Goal: Use online tool/utility: Utilize a website feature to perform a specific function

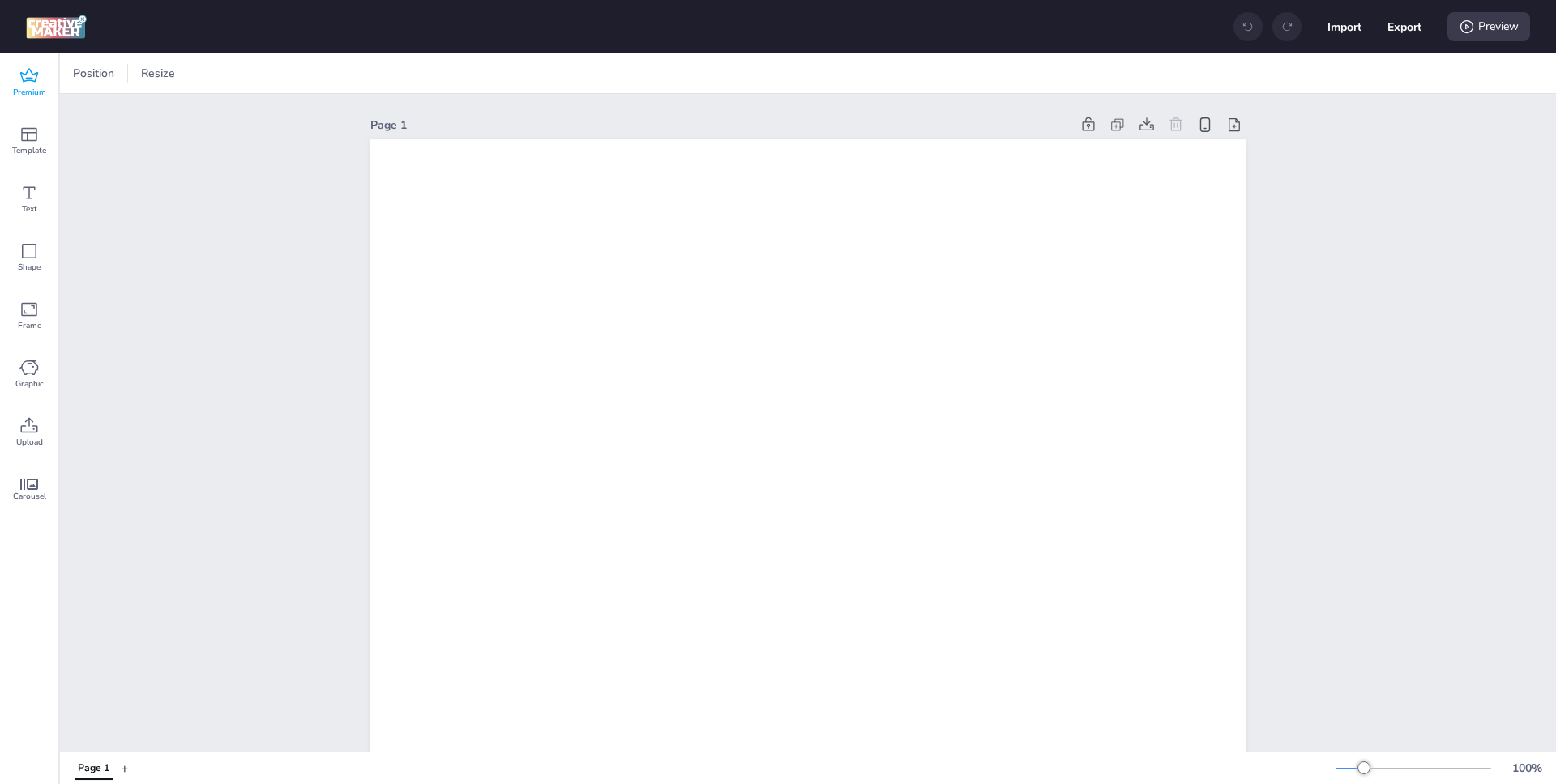
click at [32, 82] on icon at bounding box center [30, 76] width 20 height 20
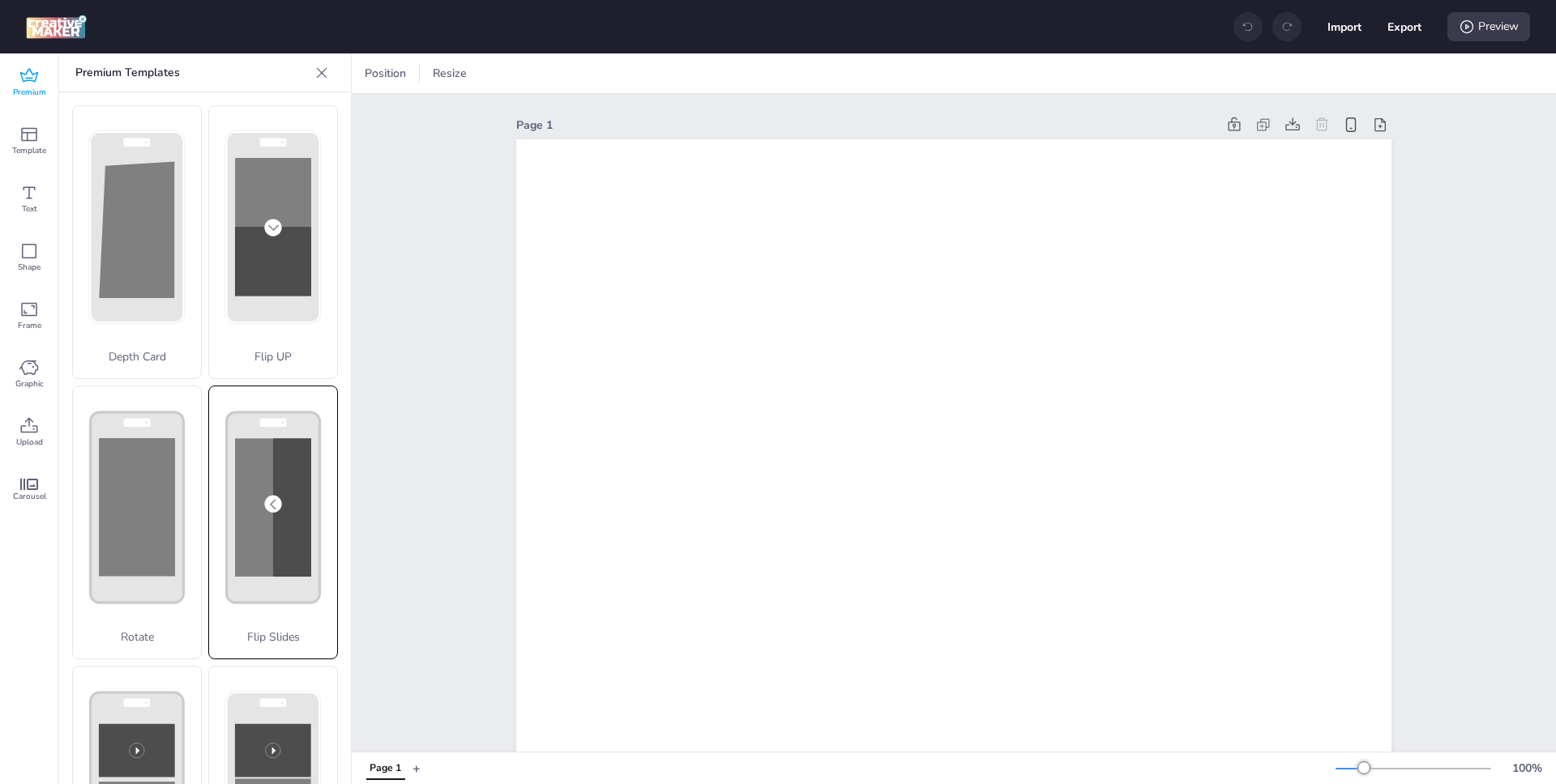
click at [295, 296] on rect at bounding box center [273, 261] width 76 height 69
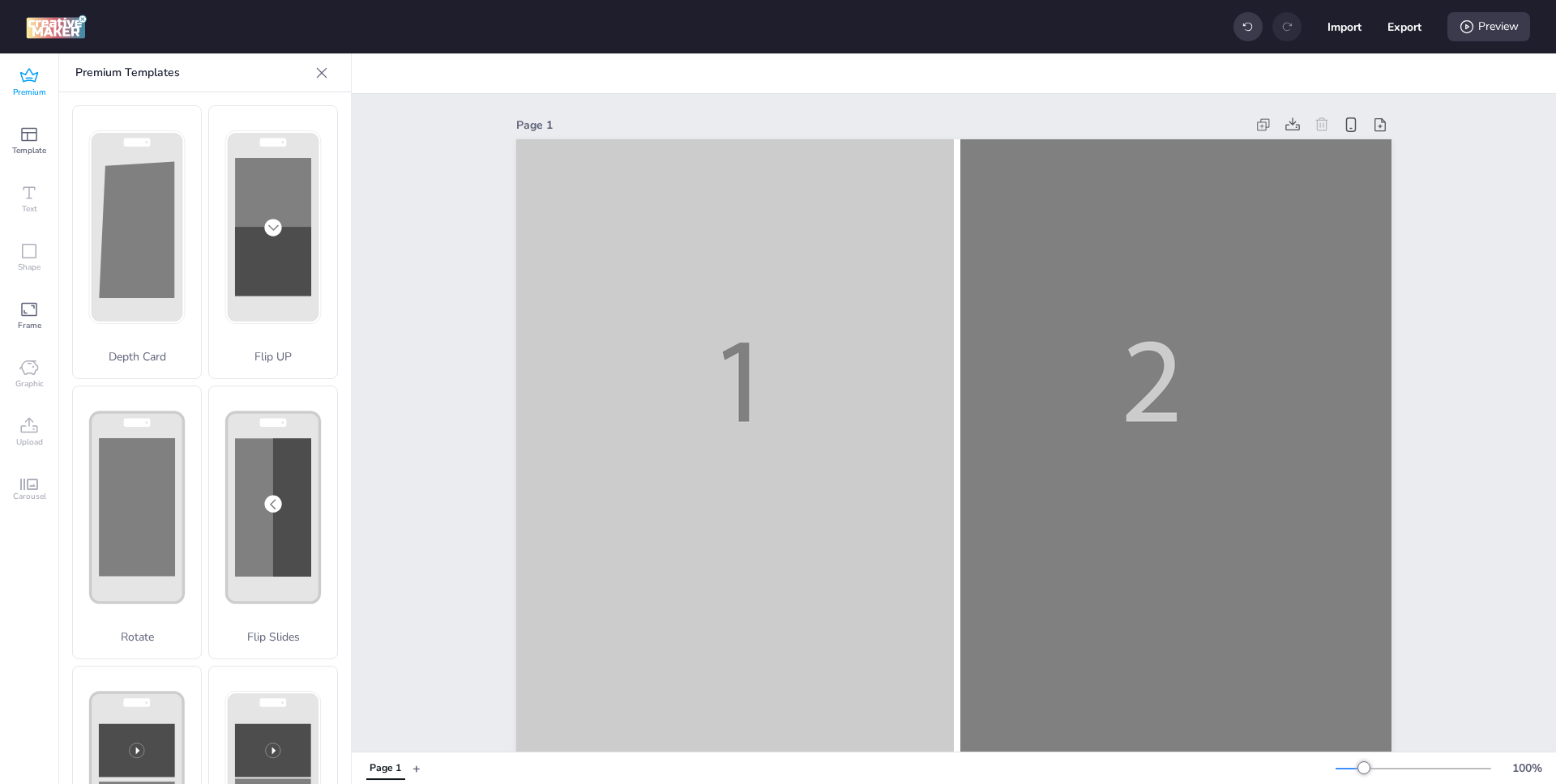
click at [320, 73] on icon at bounding box center [321, 73] width 16 height 16
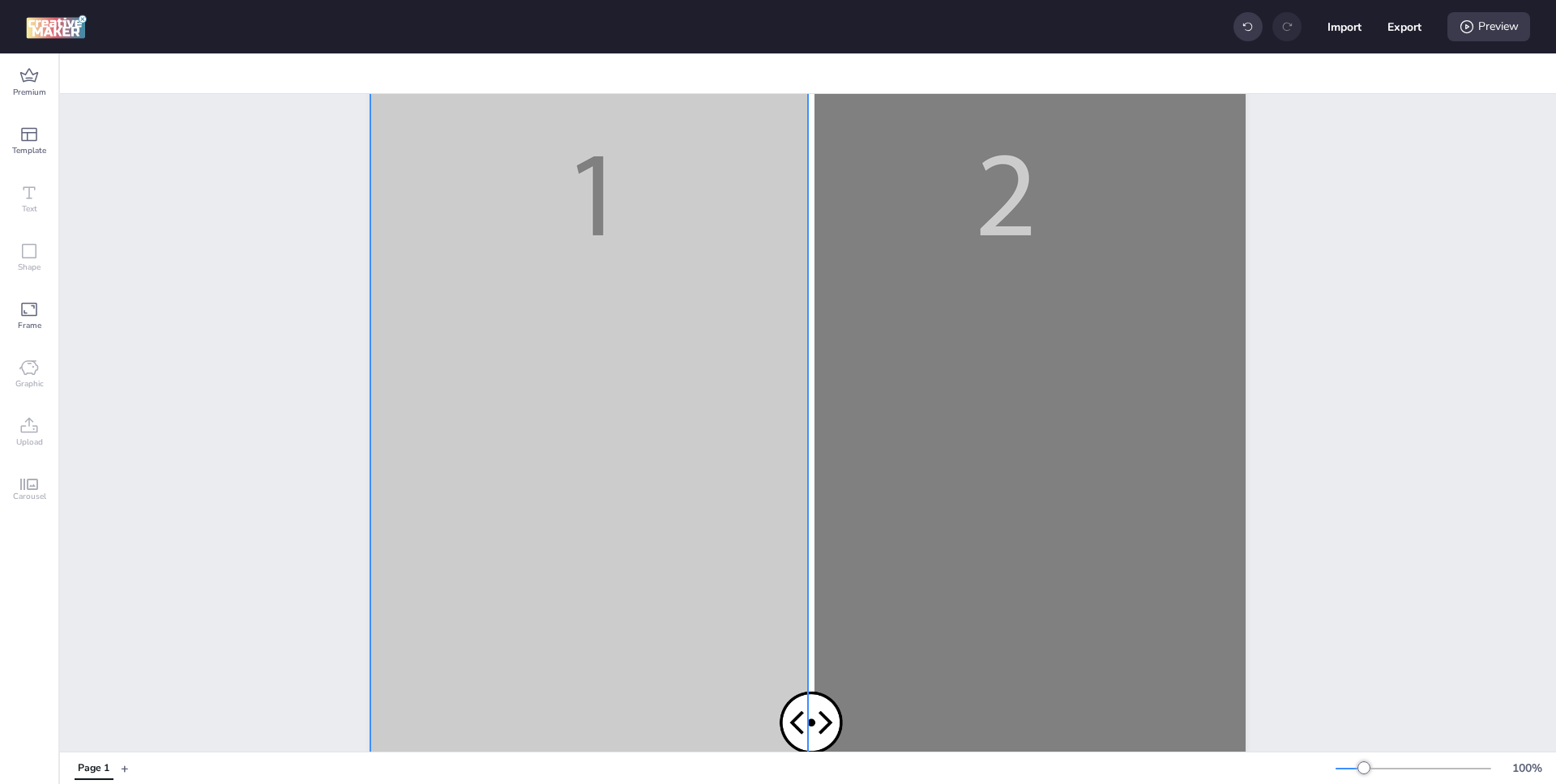
scroll to position [230, 0]
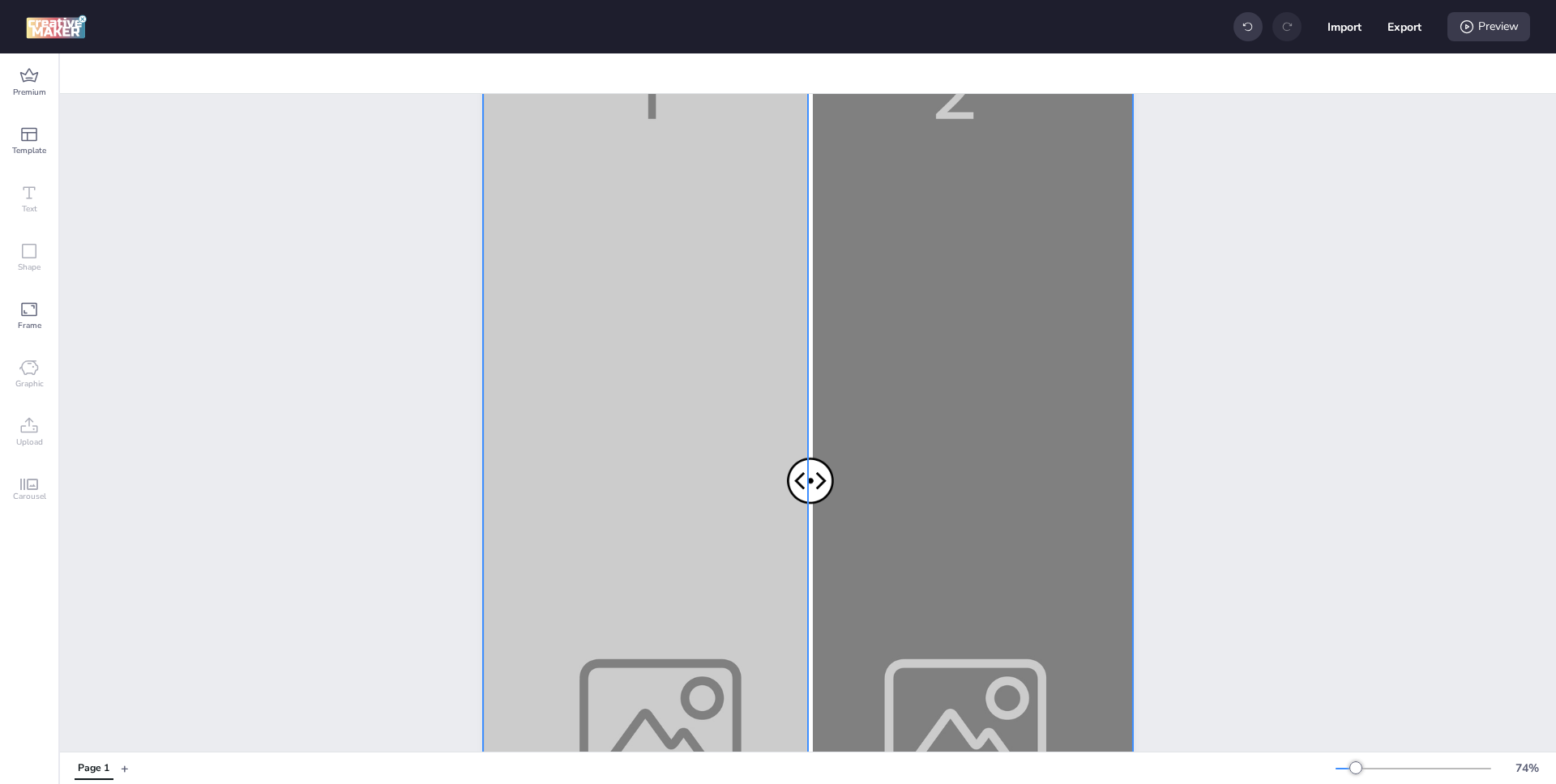
click at [573, 434] on div at bounding box center [807, 486] width 650 height 1155
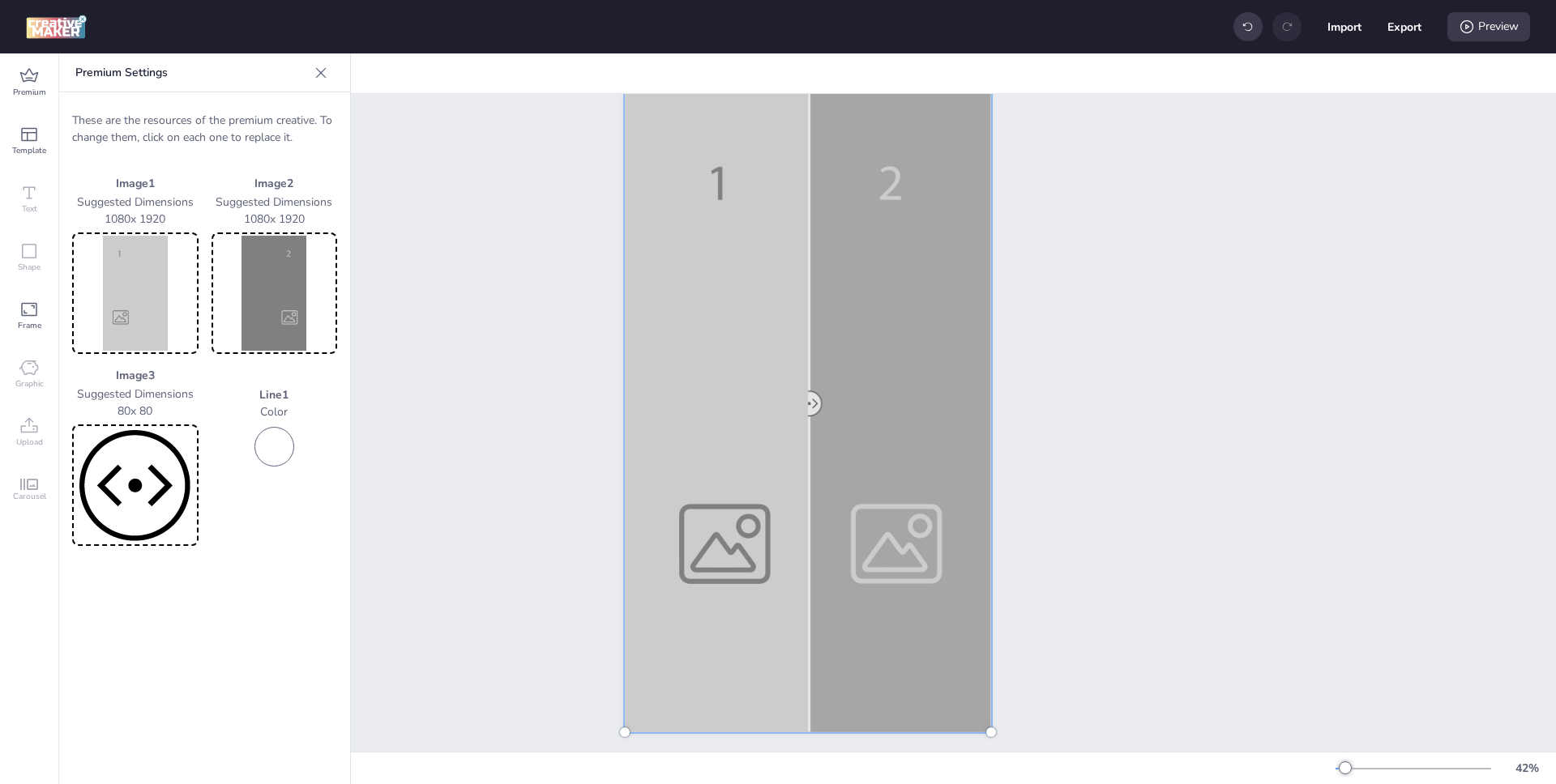
scroll to position [0, 0]
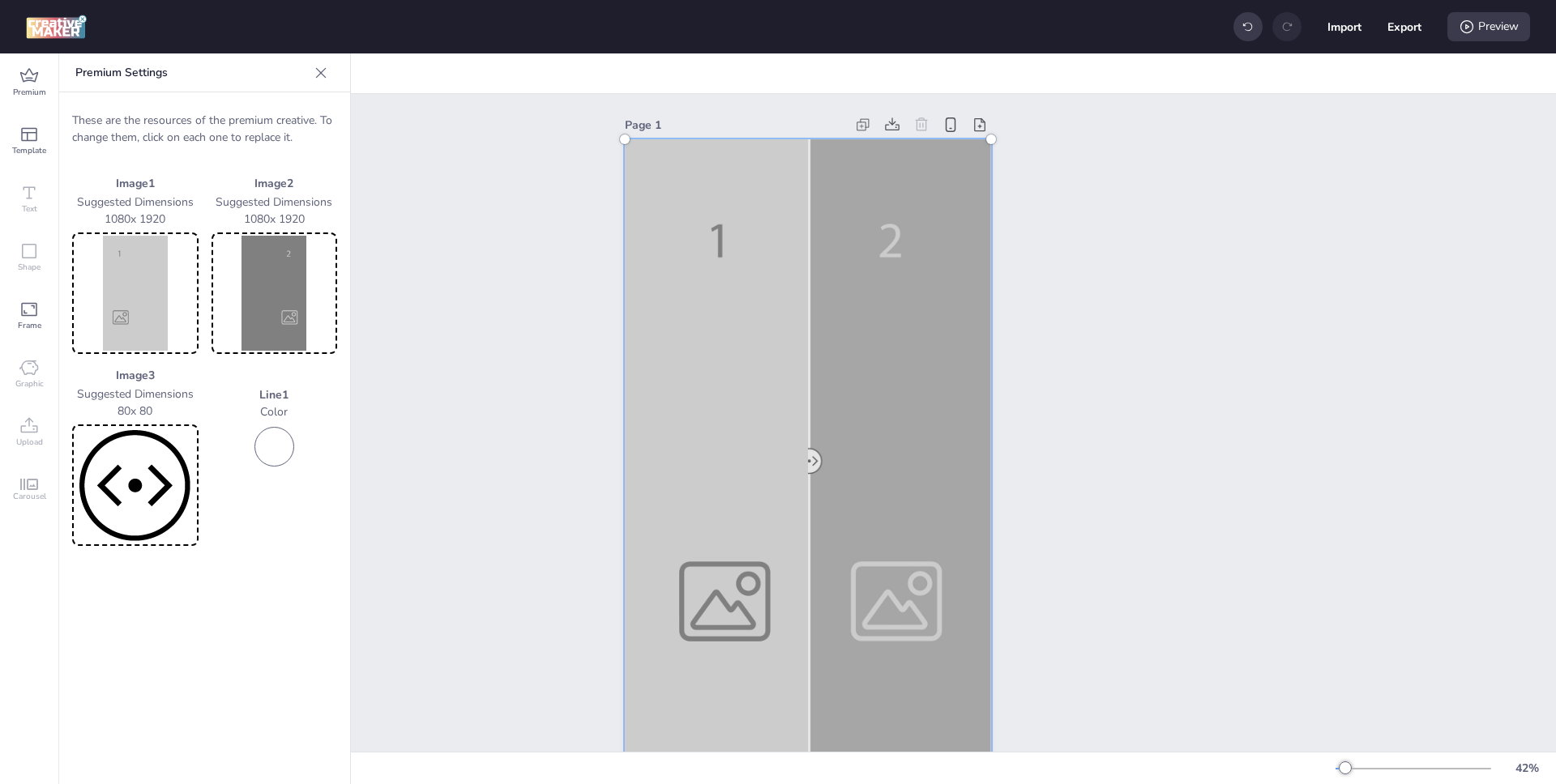
click at [137, 299] on img at bounding box center [135, 293] width 120 height 115
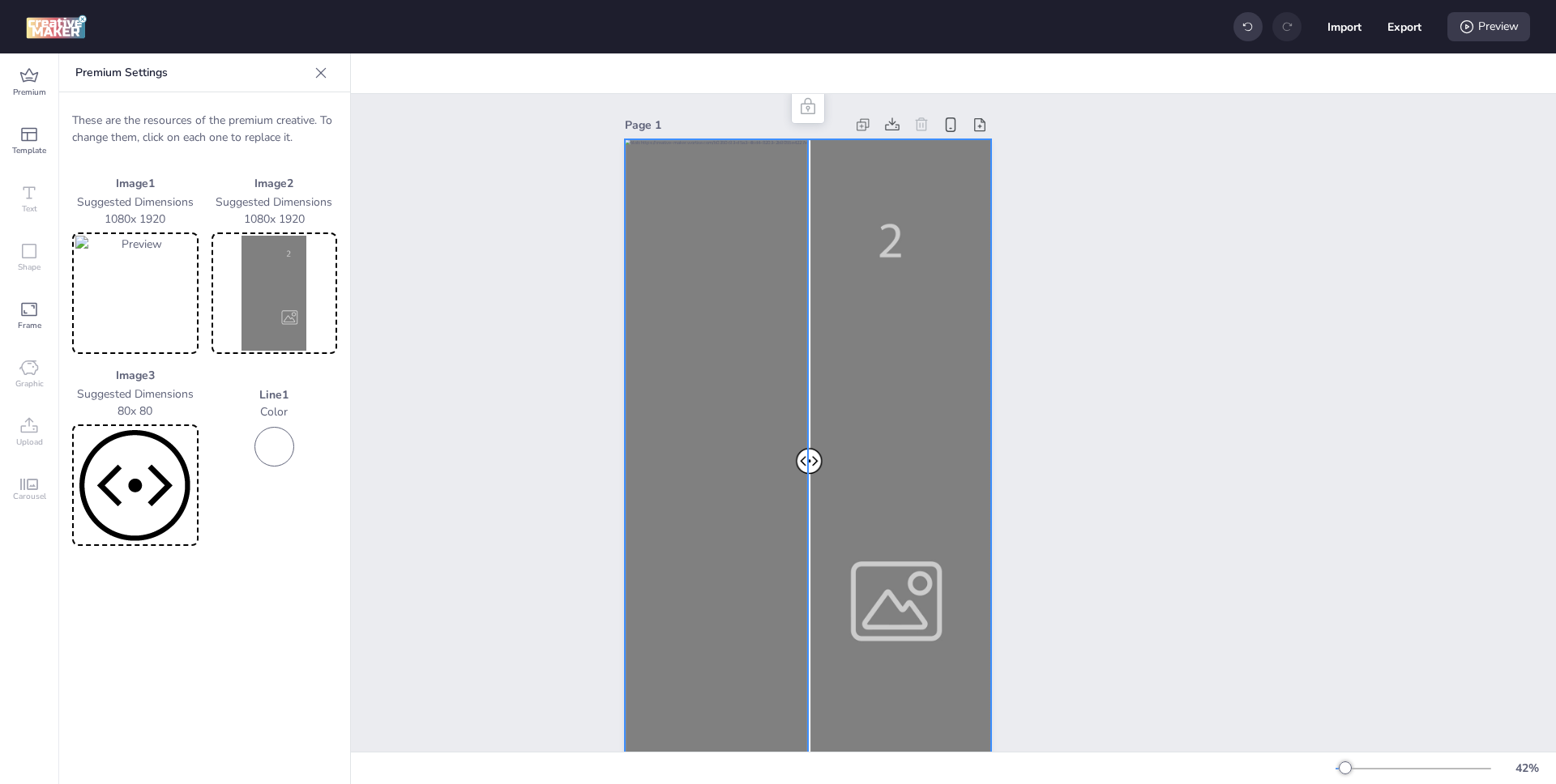
click at [271, 282] on img at bounding box center [274, 293] width 120 height 115
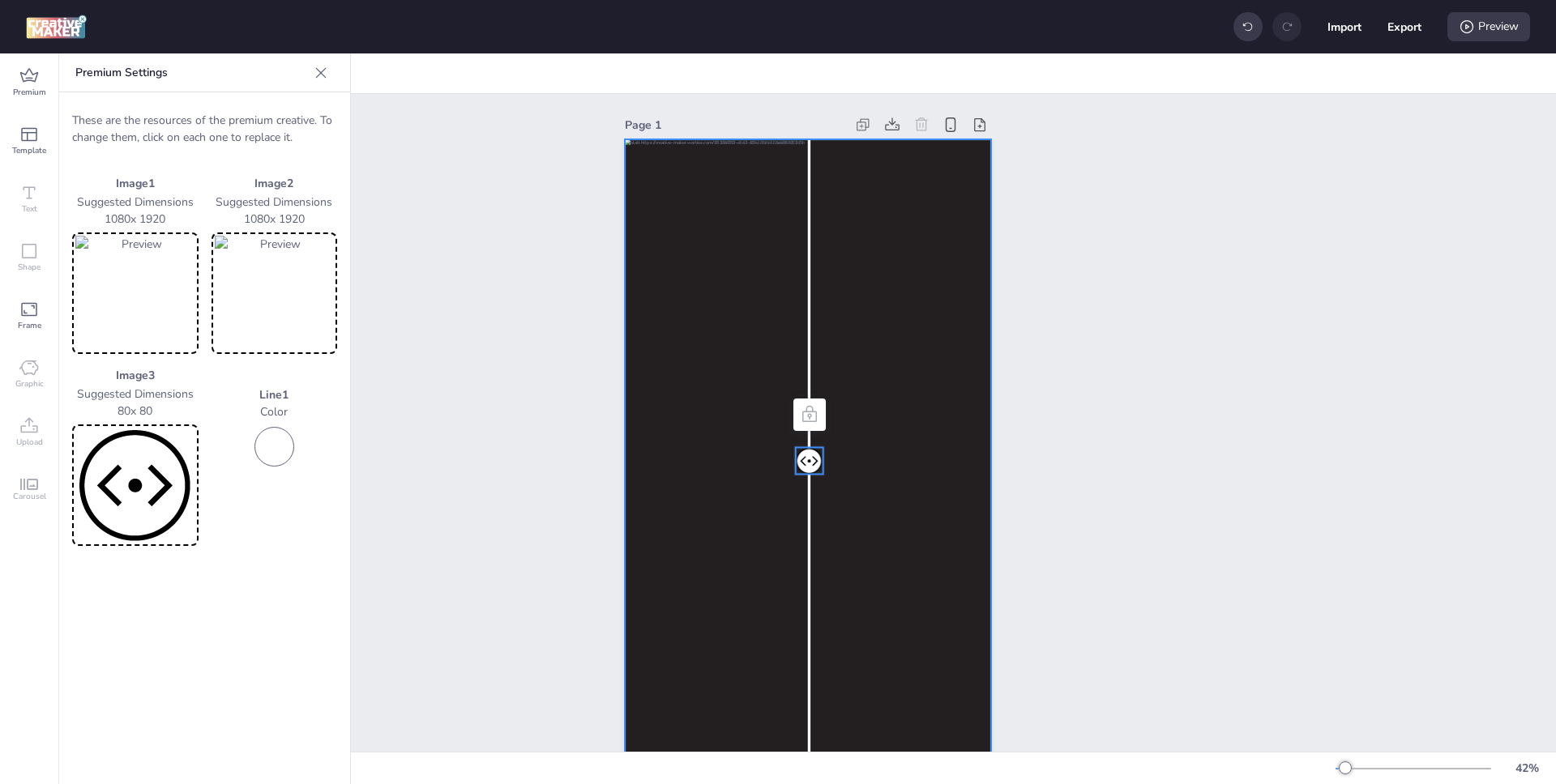
drag, startPoint x: 808, startPoint y: 462, endPoint x: 849, endPoint y: 460, distance: 41.0
click at [849, 139] on div at bounding box center [806, 139] width 365 height 0
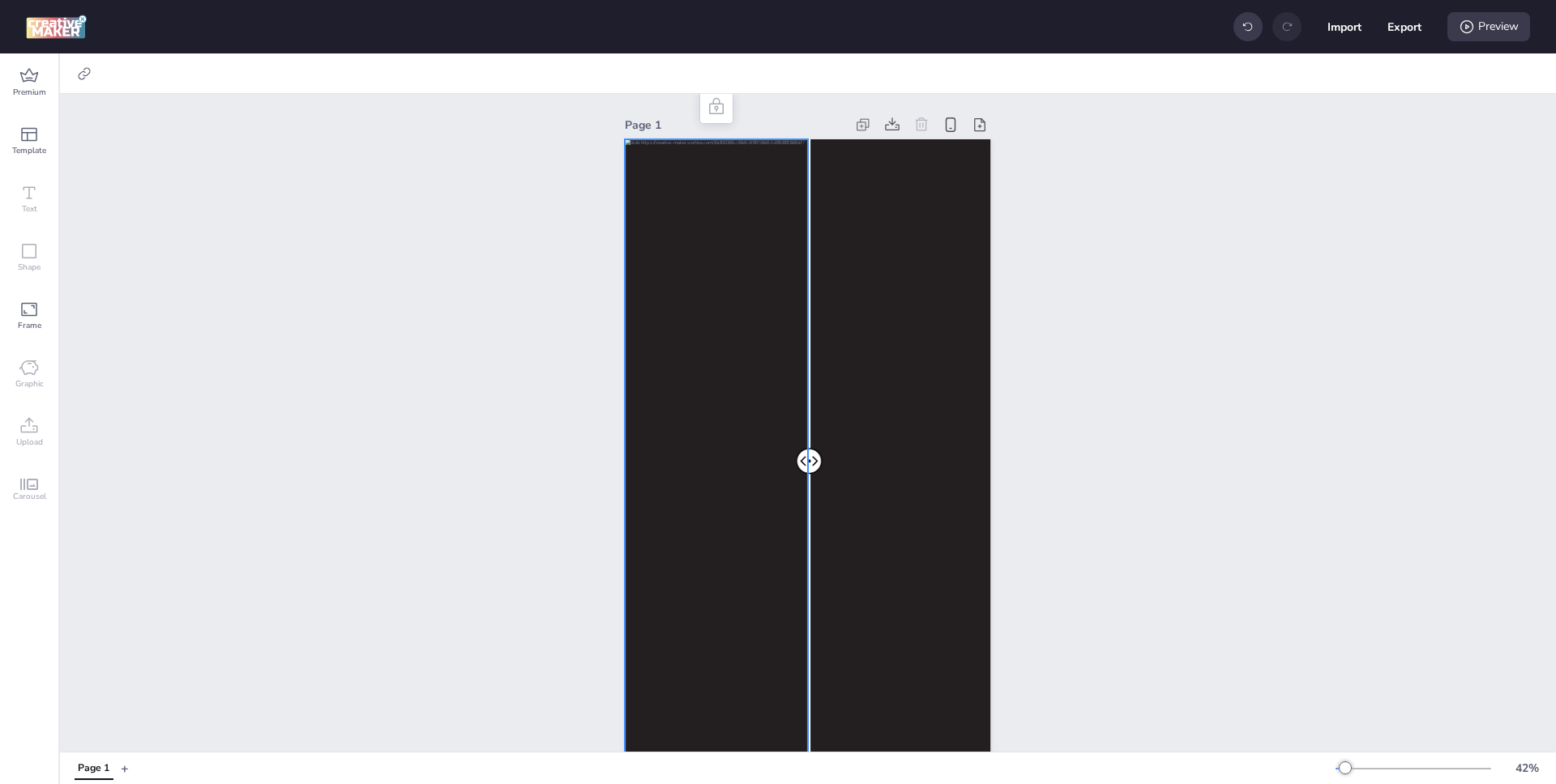
click at [726, 203] on div at bounding box center [806, 465] width 365 height 651
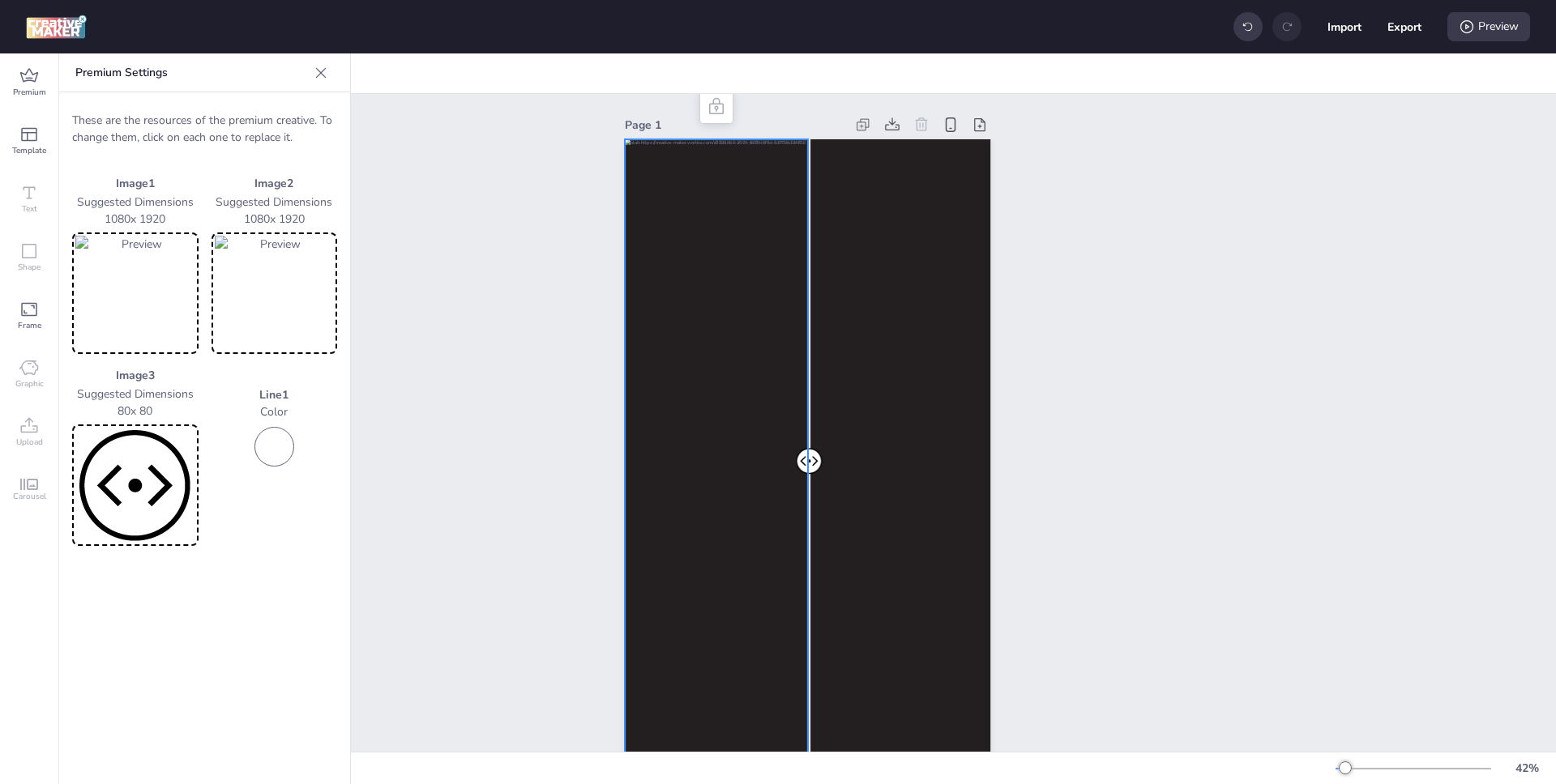
click at [750, 356] on div at bounding box center [806, 465] width 365 height 651
click at [747, 311] on div at bounding box center [806, 465] width 365 height 651
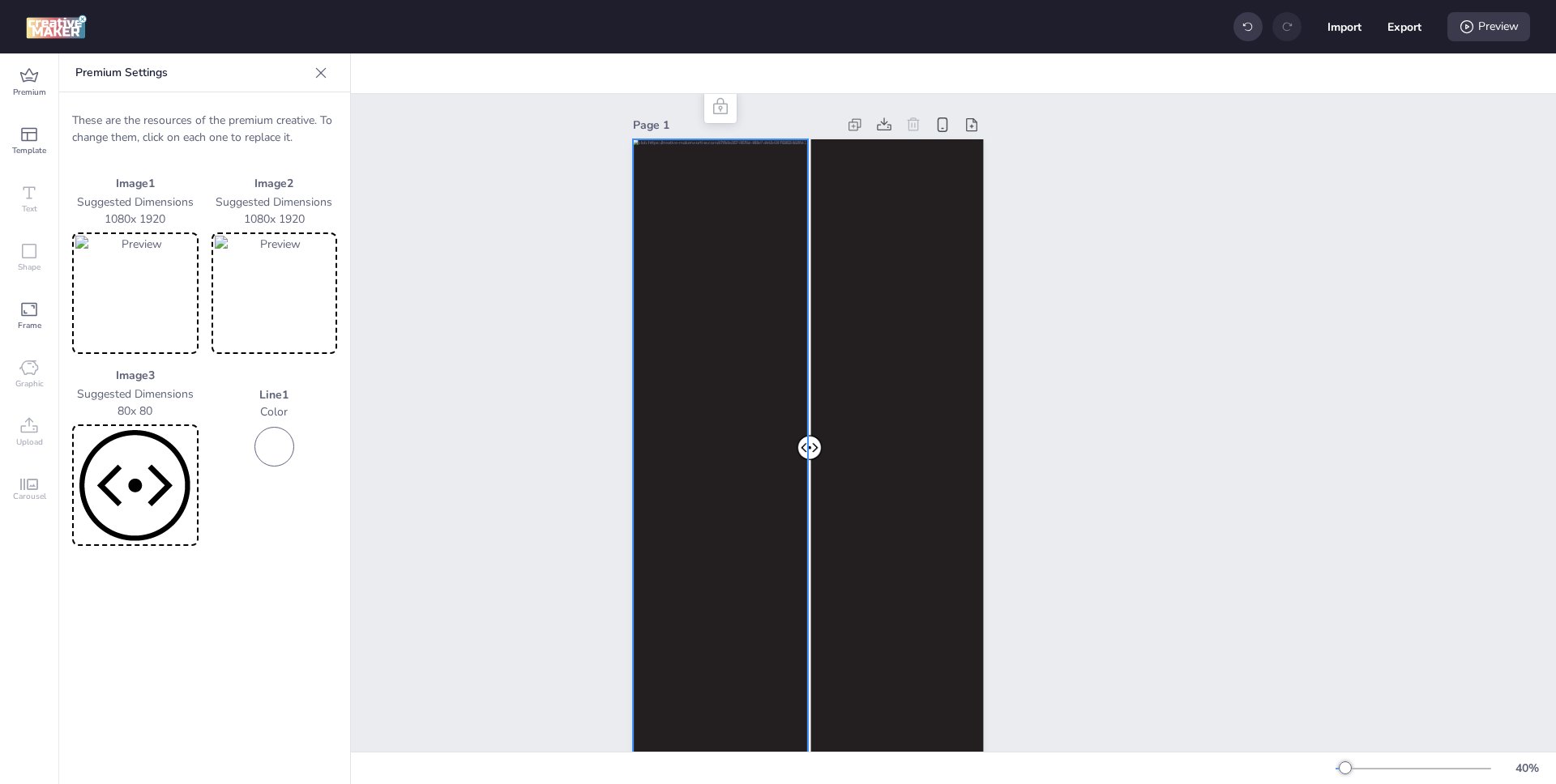
click at [318, 77] on icon at bounding box center [320, 73] width 16 height 16
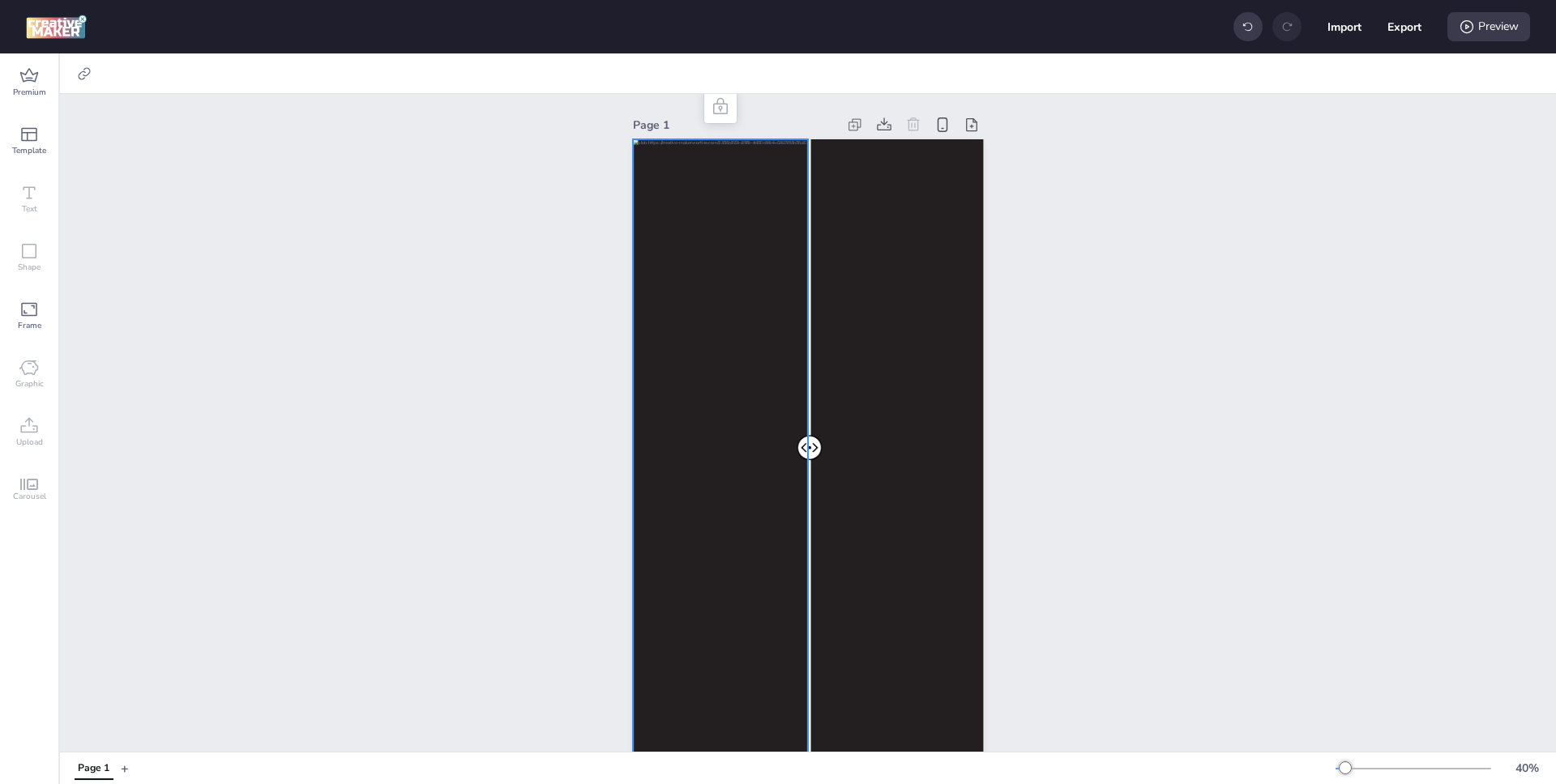
click at [639, 296] on div at bounding box center [808, 451] width 351 height 623
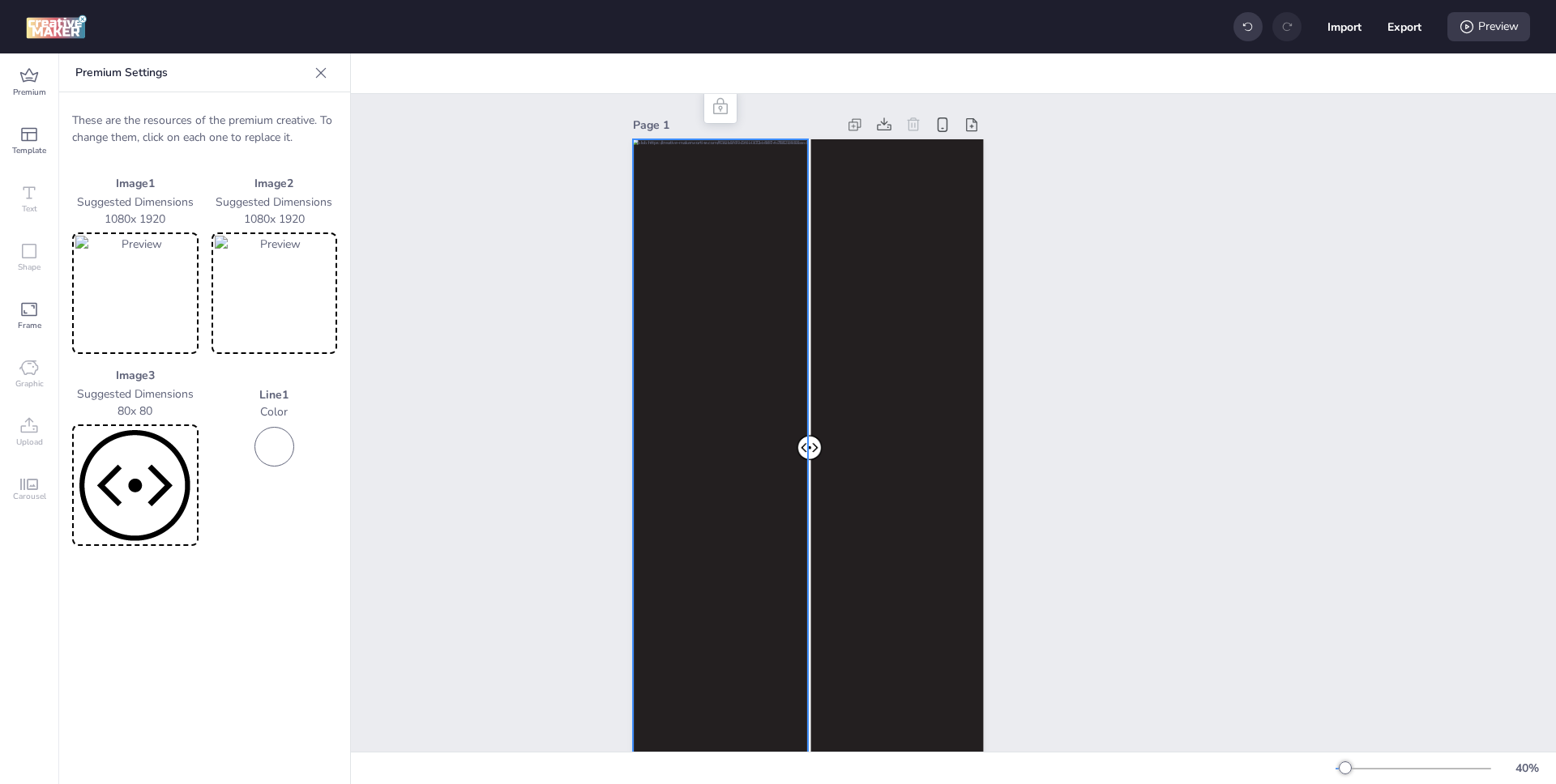
click at [639, 296] on div at bounding box center [808, 451] width 351 height 623
click at [325, 68] on icon at bounding box center [320, 73] width 16 height 16
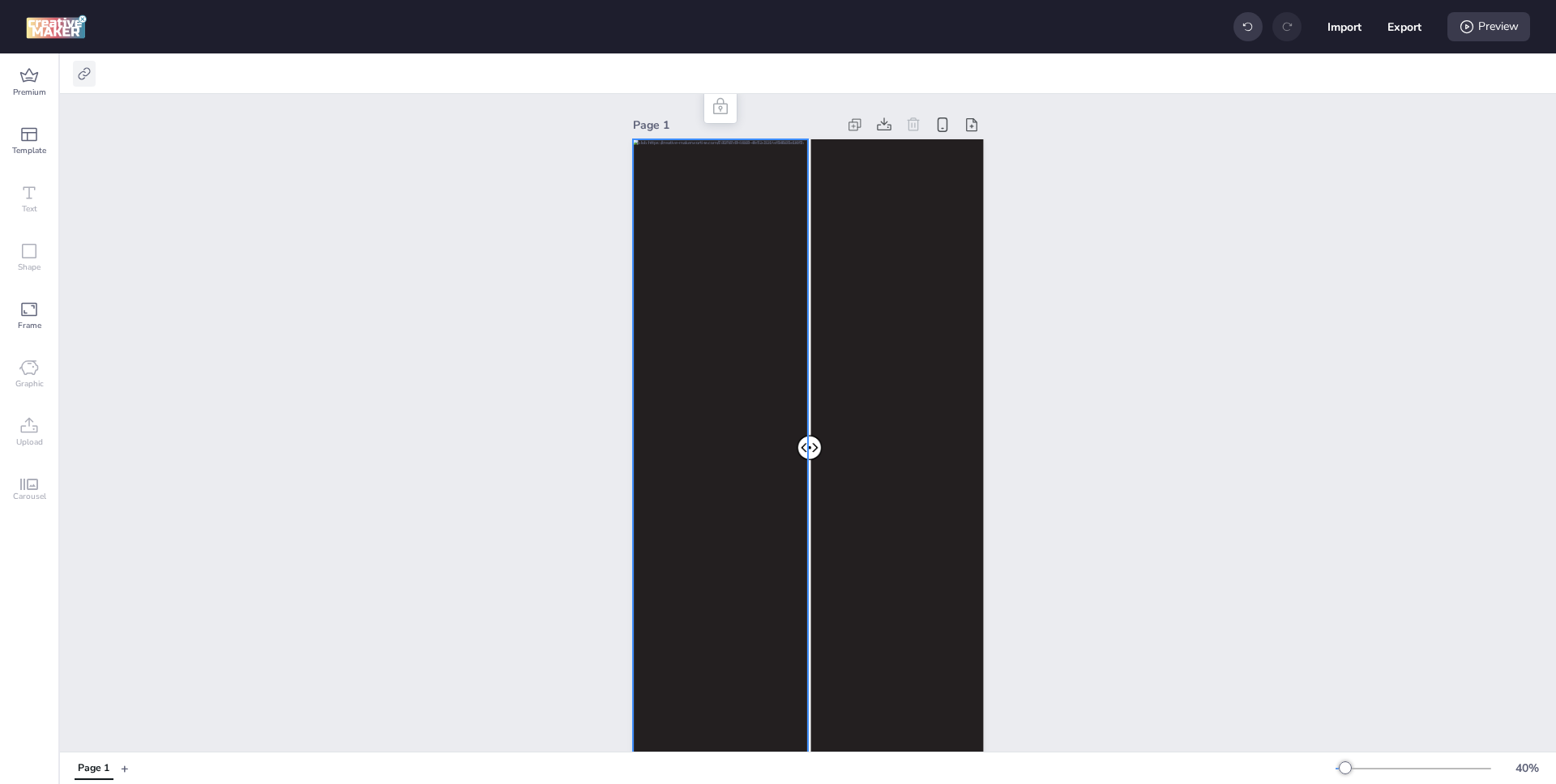
click at [76, 77] on icon at bounding box center [84, 73] width 16 height 16
checkbox input "true"
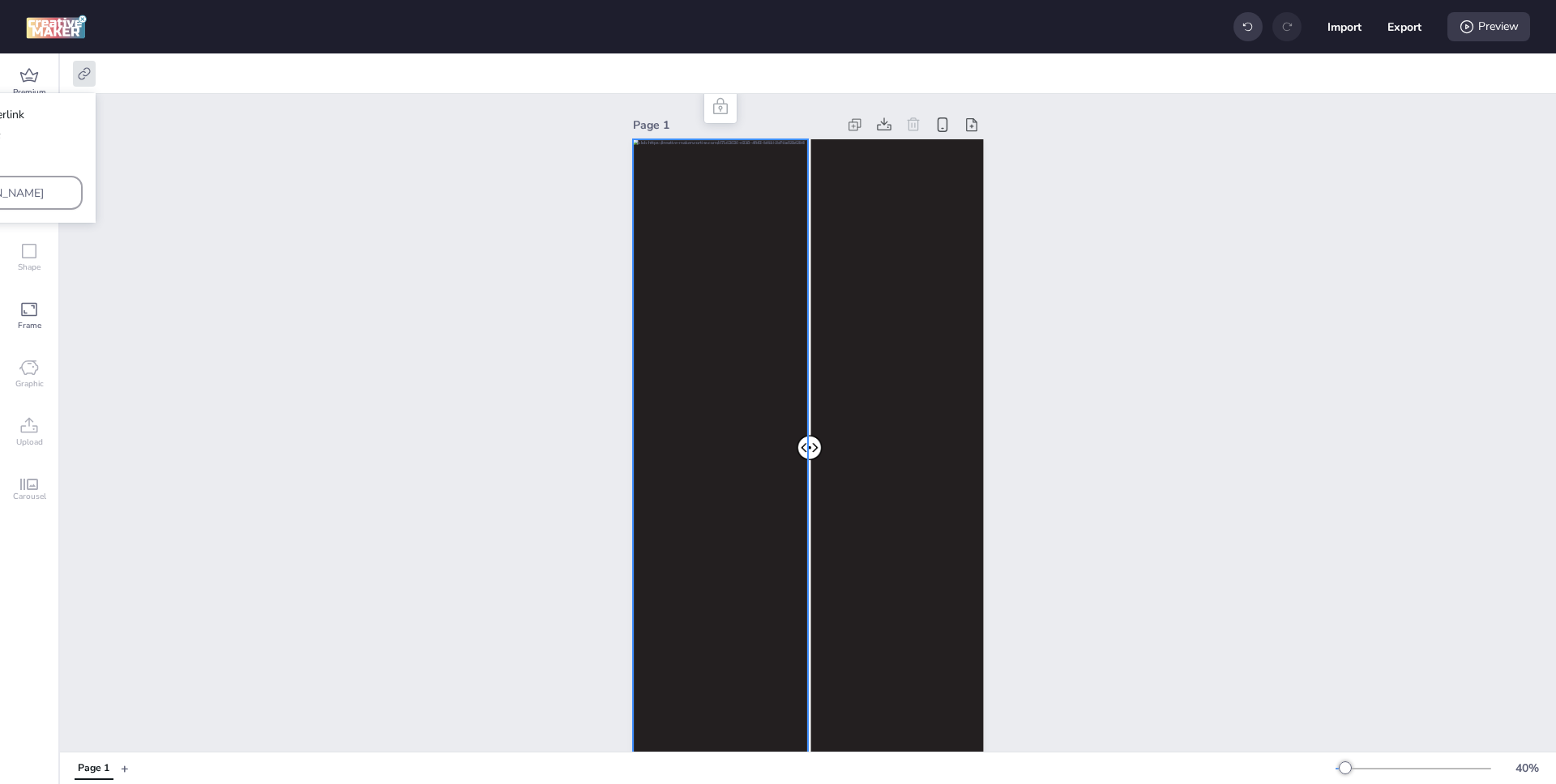
paste input "ww.plazavea.com.pe/busca/?fq=H%3A38749&utm_source=wortise-videobox&utm_medium=c…"
type input "https://www.plazavea.com.pe/busca/?fq=H%3A38749&utm_source=wortise-videobox&utm…"
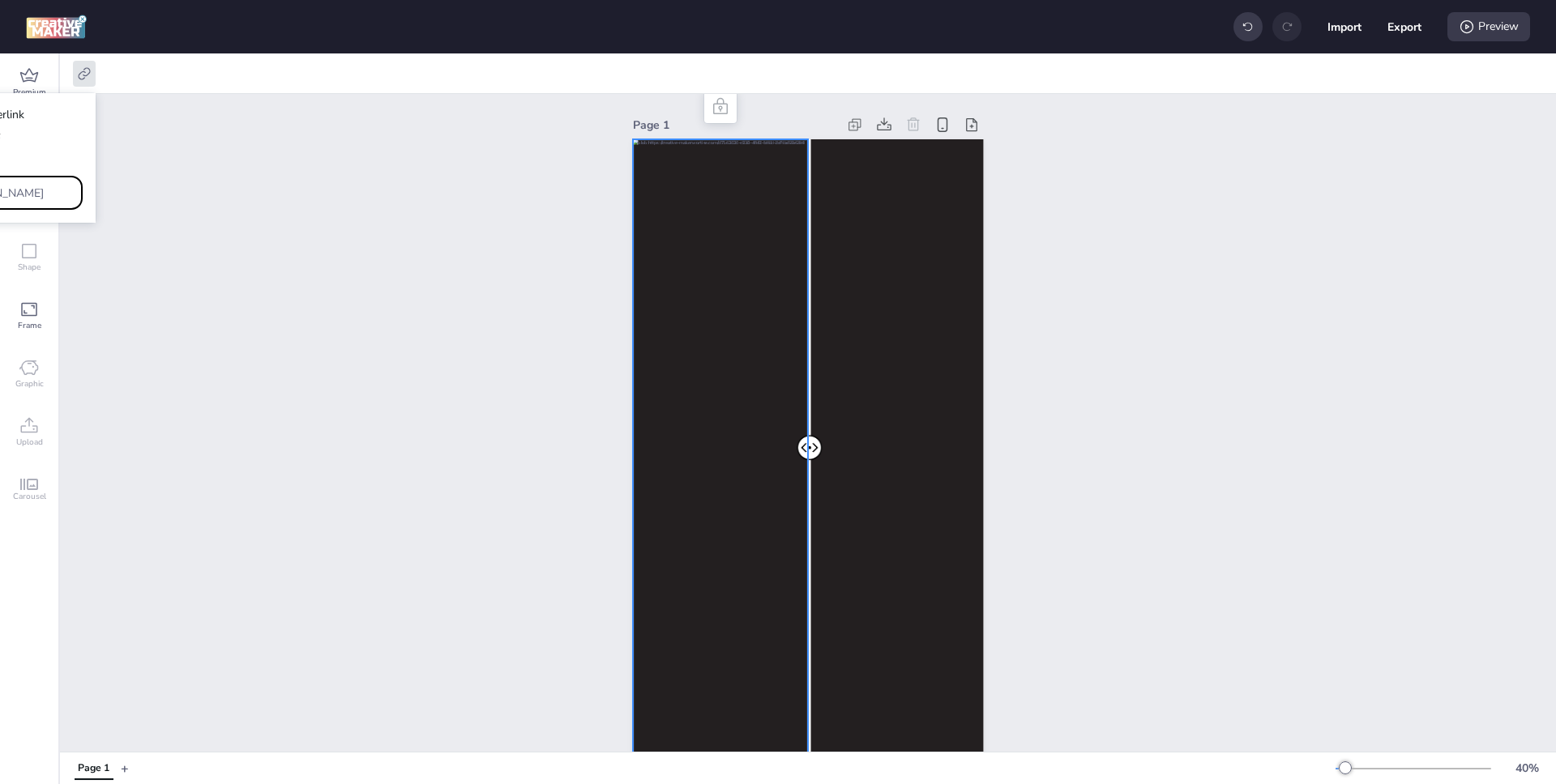
scroll to position [0, 564]
click at [302, 349] on div "Page 1" at bounding box center [808, 437] width 1496 height 687
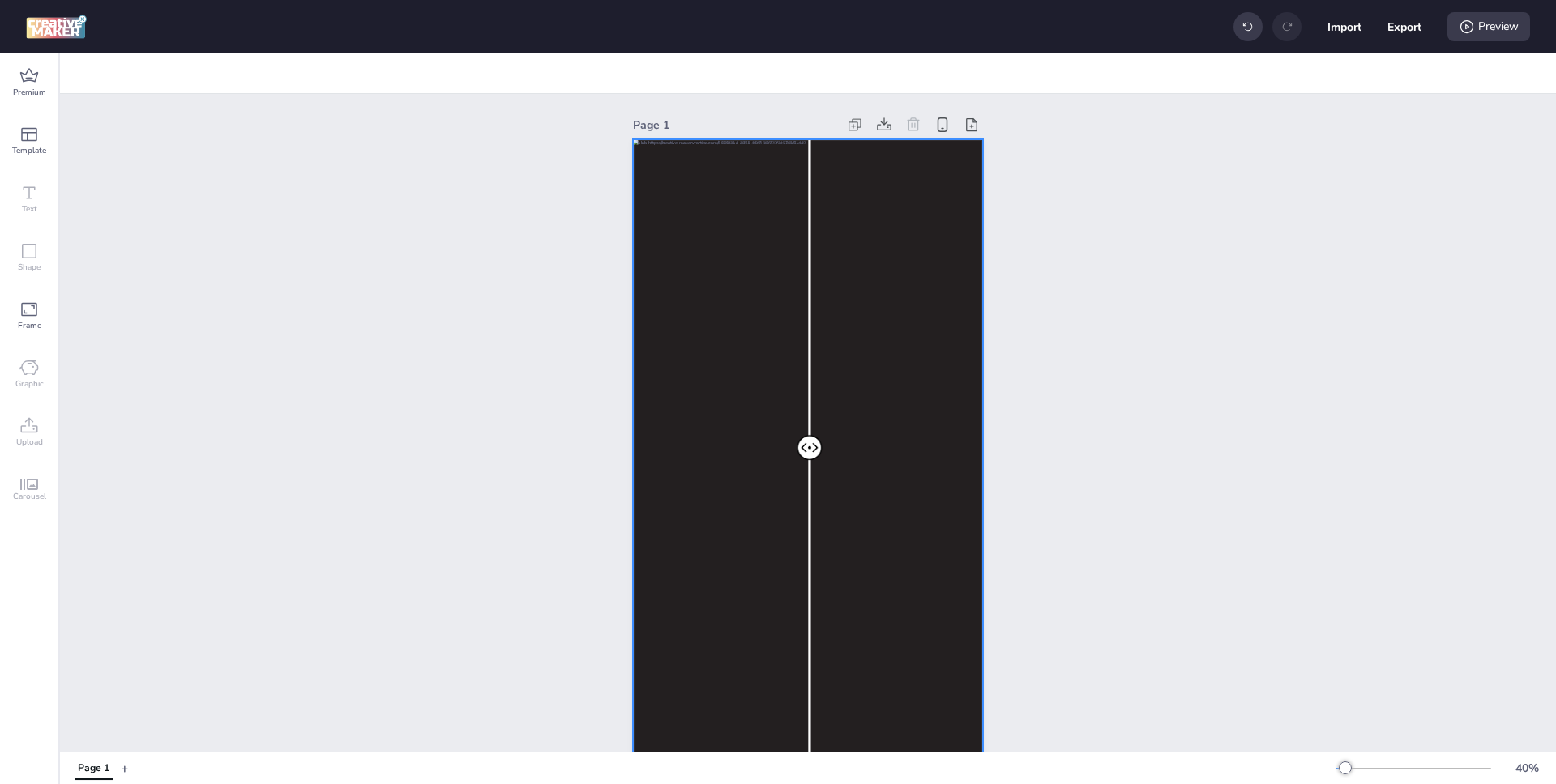
click at [957, 195] on div at bounding box center [808, 451] width 351 height 623
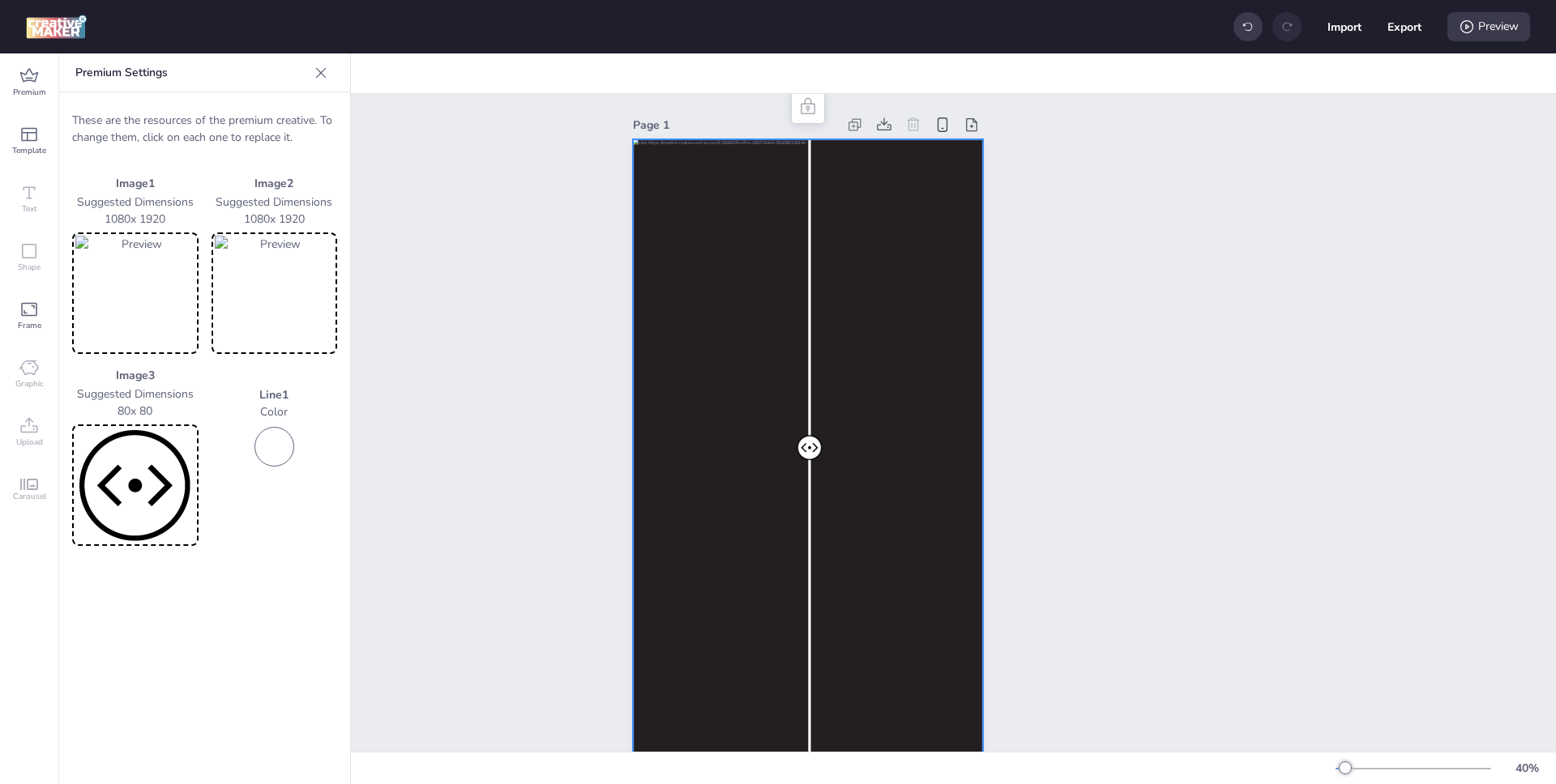
click at [316, 66] on icon at bounding box center [320, 73] width 16 height 16
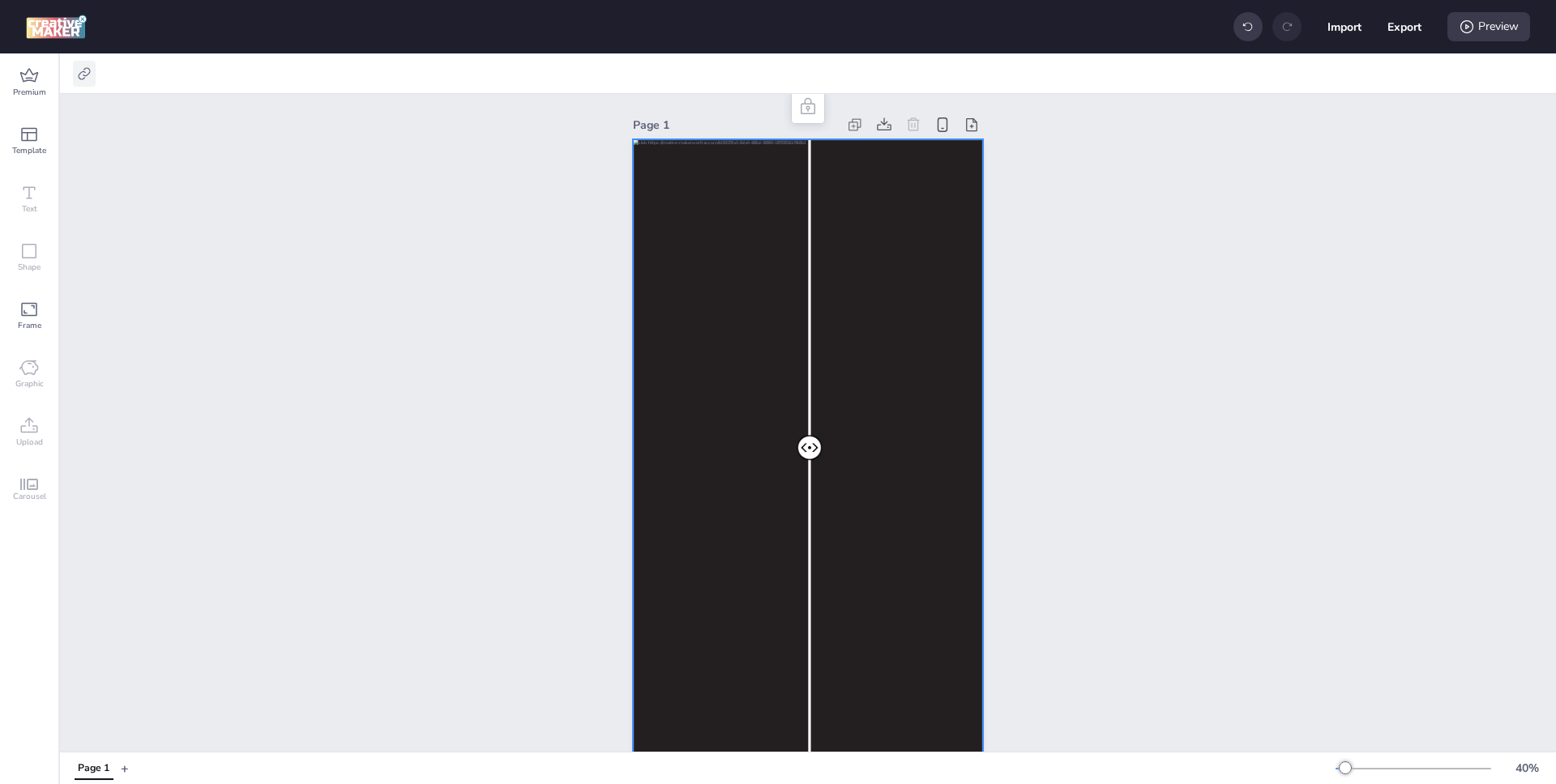
click at [76, 84] on div at bounding box center [84, 73] width 23 height 26
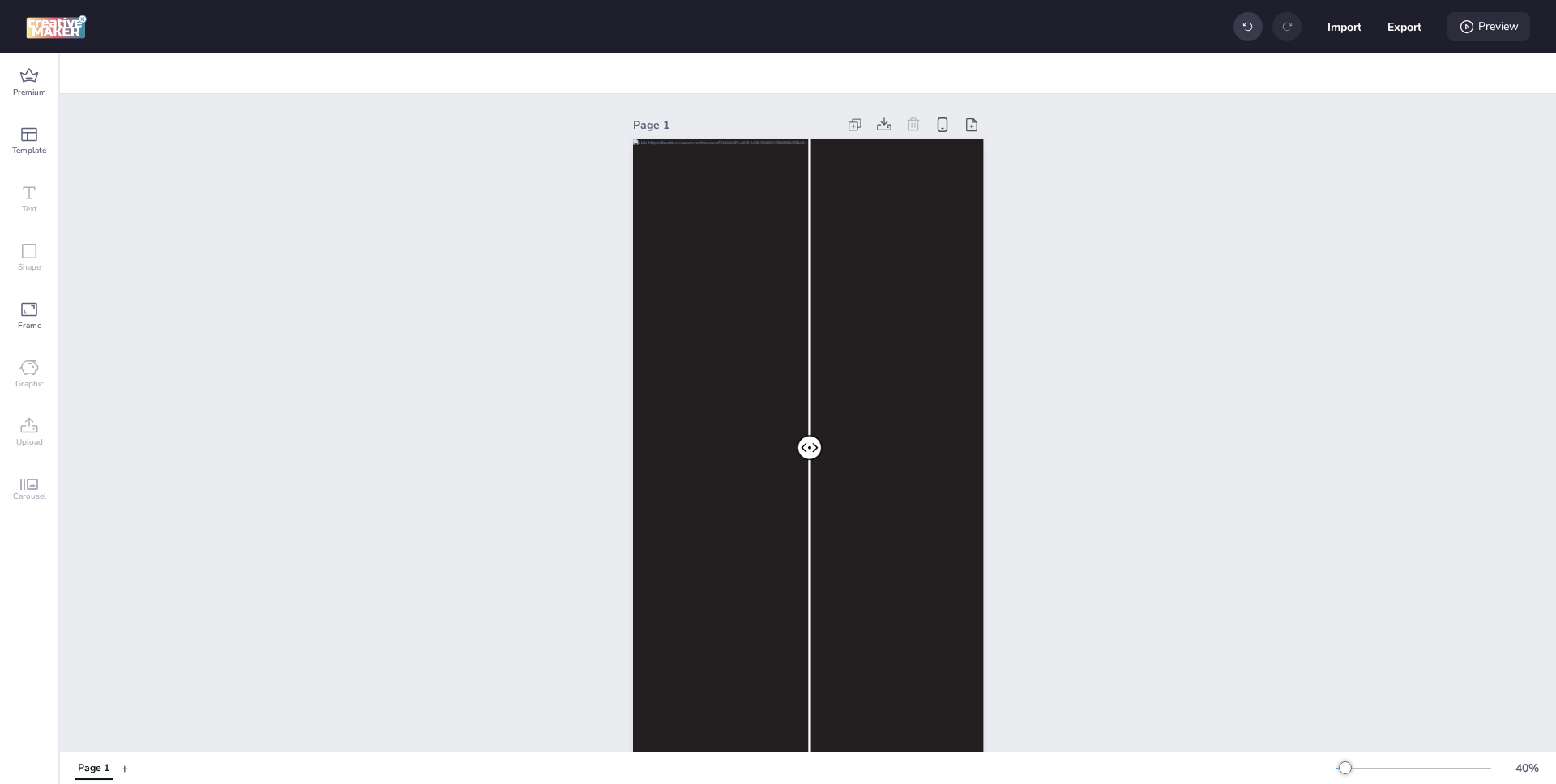
click at [1472, 22] on icon at bounding box center [1466, 27] width 16 height 16
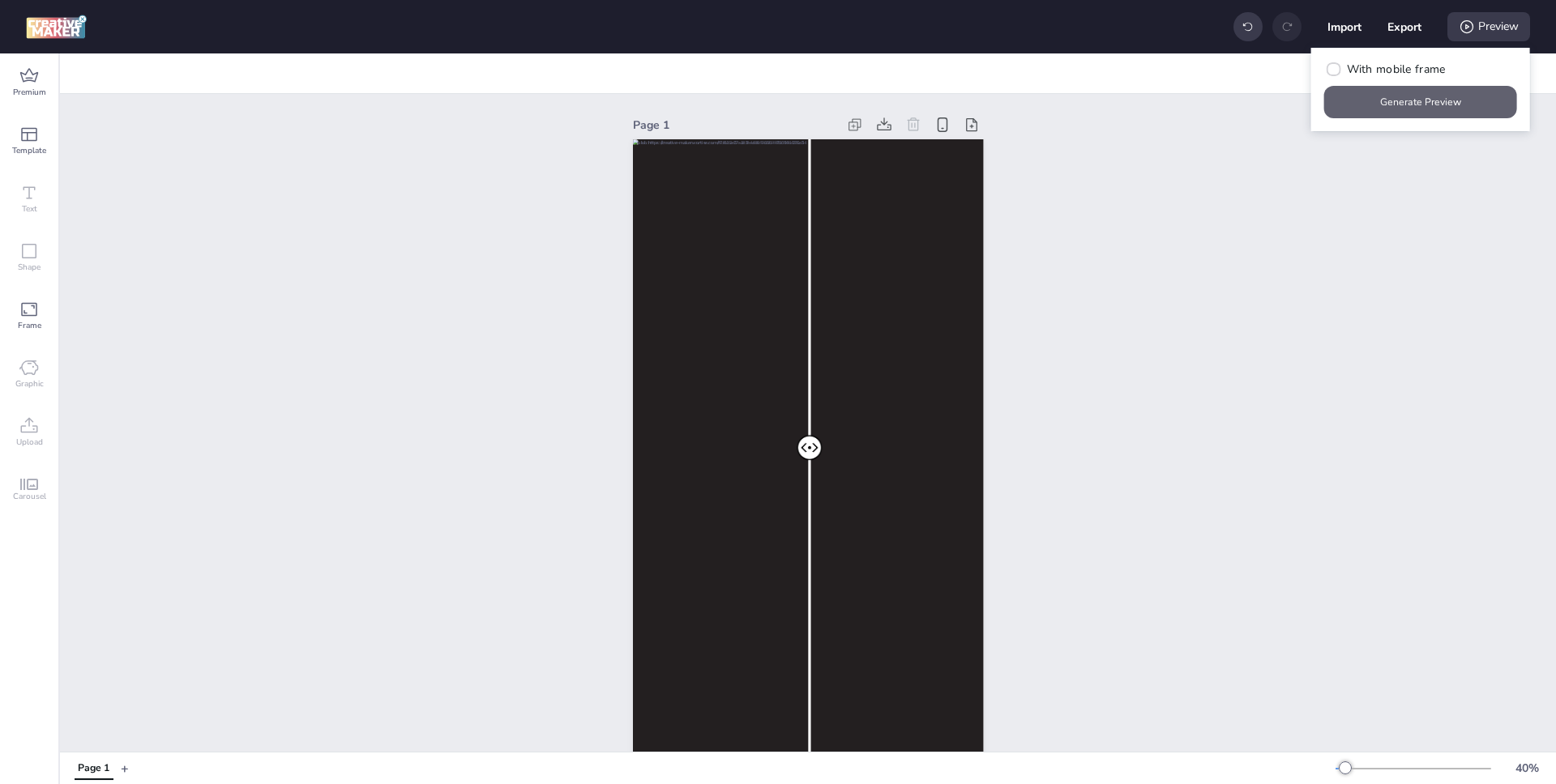
click at [1406, 107] on button "Generate Preview" at bounding box center [1419, 102] width 193 height 33
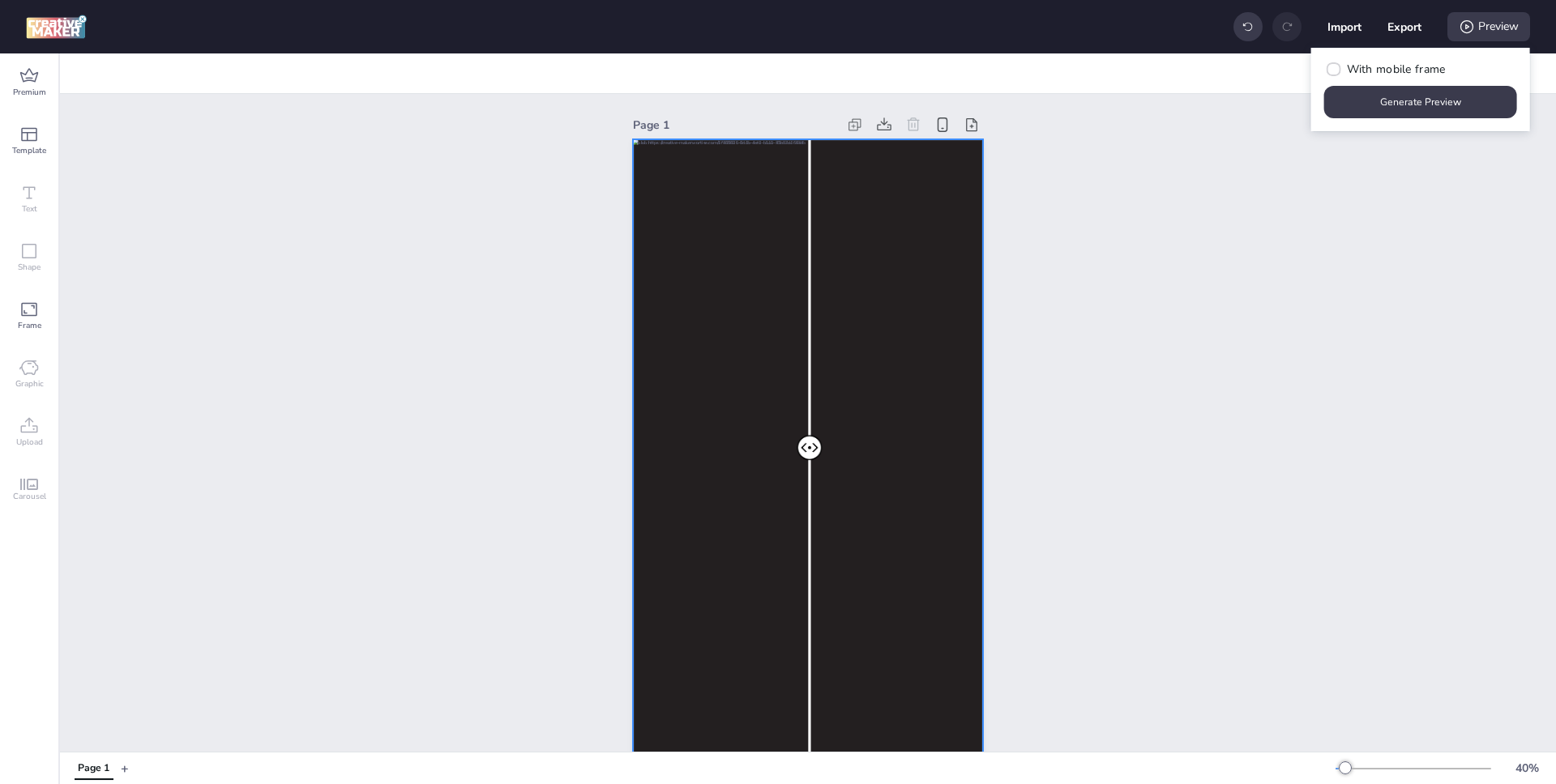
scroll to position [30, 0]
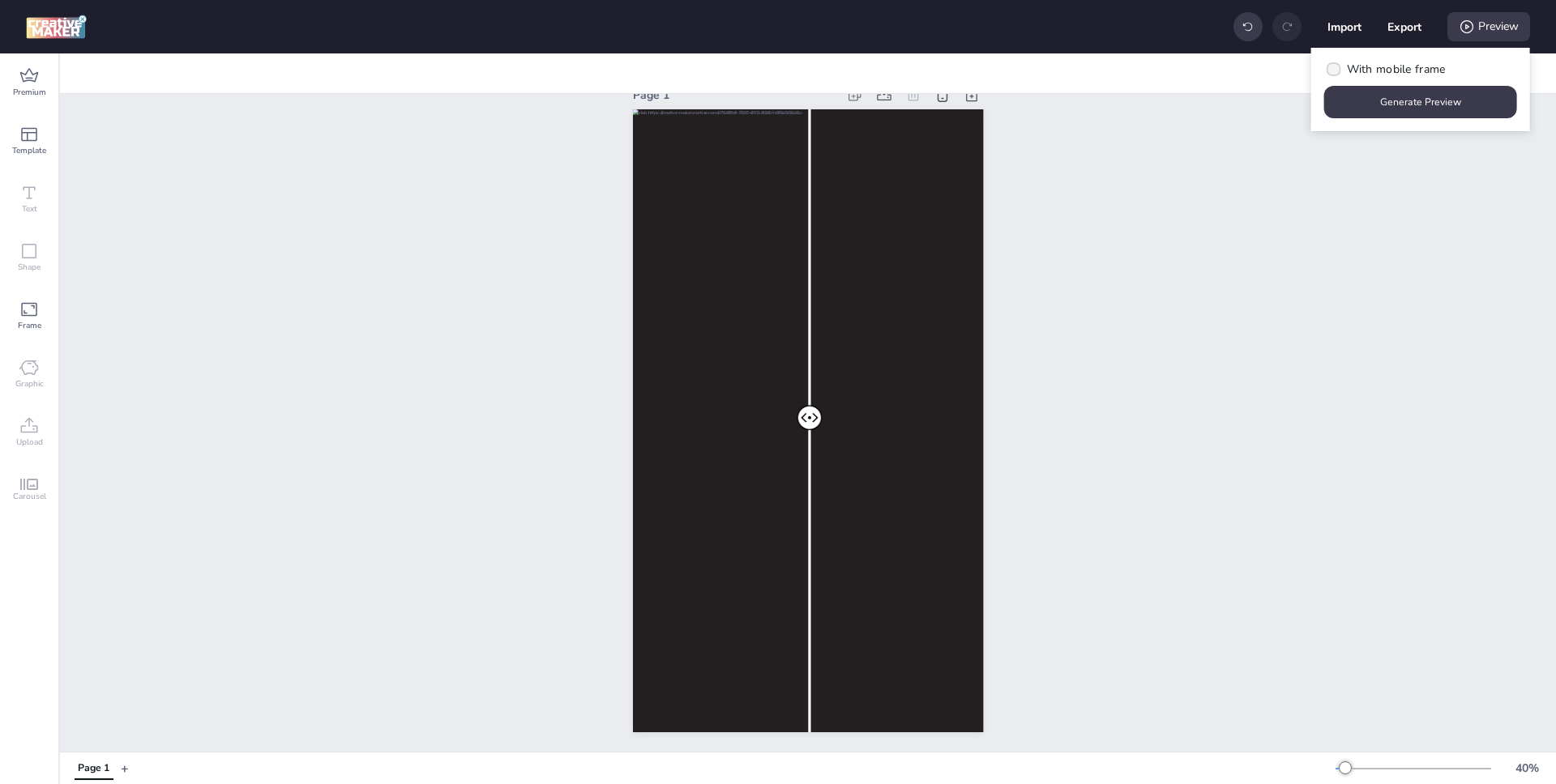
click at [1416, 78] on label "With mobile frame" at bounding box center [1385, 69] width 133 height 29
click at [1336, 78] on input "With mobile frame" at bounding box center [1330, 75] width 11 height 11
checkbox input "true"
click at [1386, 96] on button "Generate Preview" at bounding box center [1419, 102] width 193 height 33
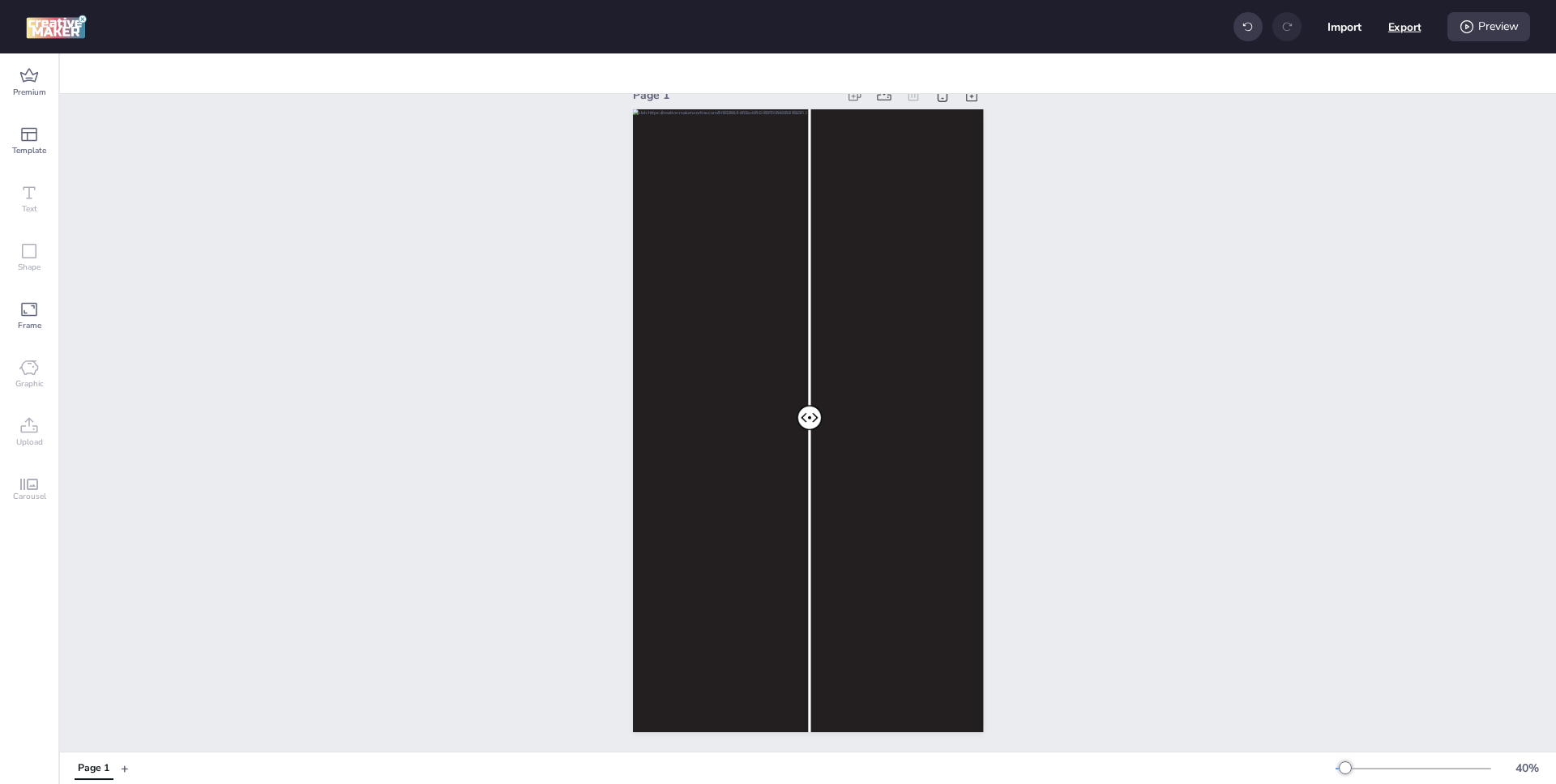
click at [1405, 11] on button "Export" at bounding box center [1405, 28] width 34 height 34
select select "html"
click at [1334, 124] on button "Download" at bounding box center [1332, 130] width 152 height 33
click at [62, 16] on img at bounding box center [55, 27] width 60 height 25
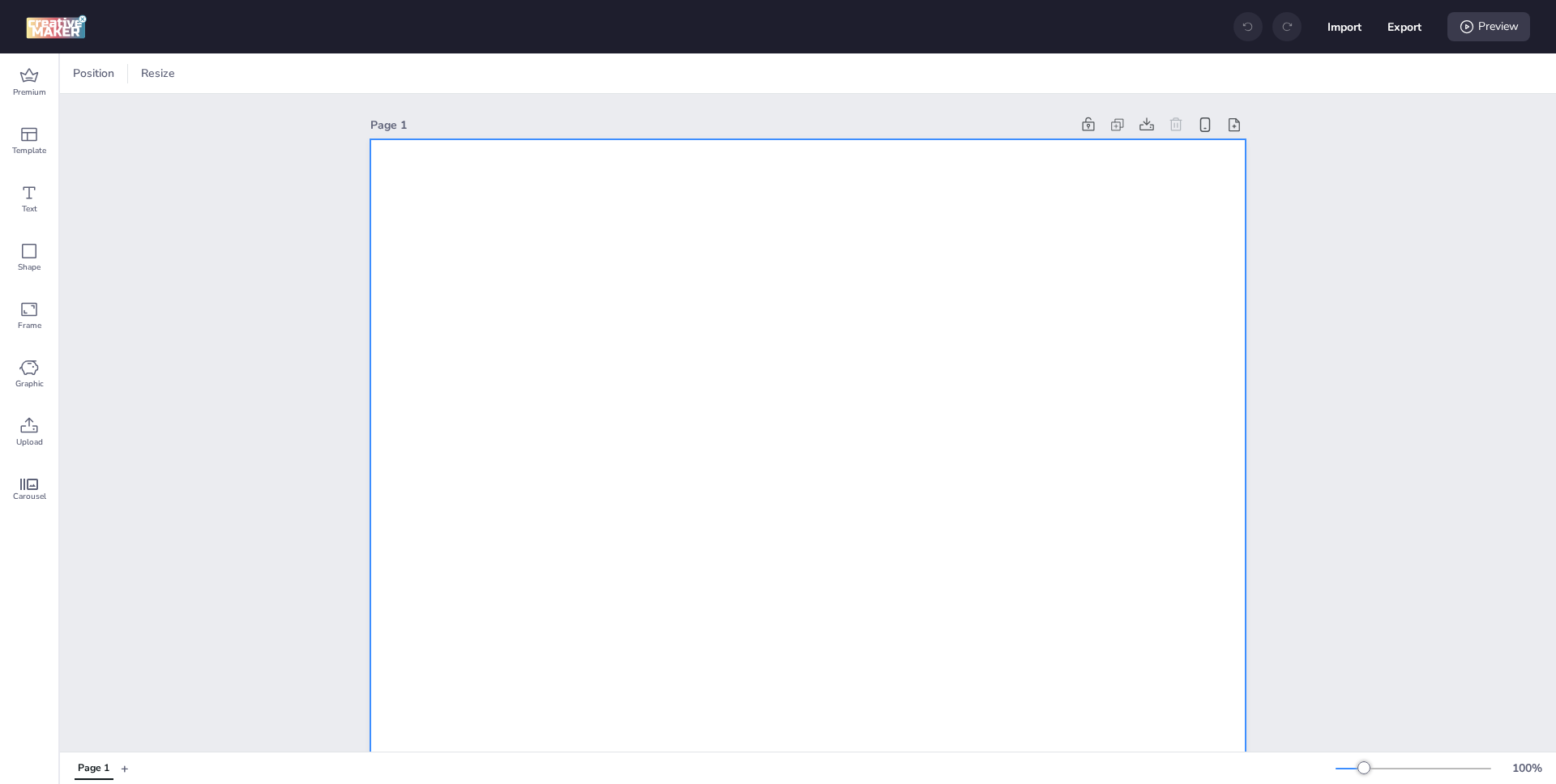
click at [181, 83] on div at bounding box center [180, 73] width 16 height 25
click at [181, 164] on button "320 x 480 px" at bounding box center [174, 171] width 81 height 24
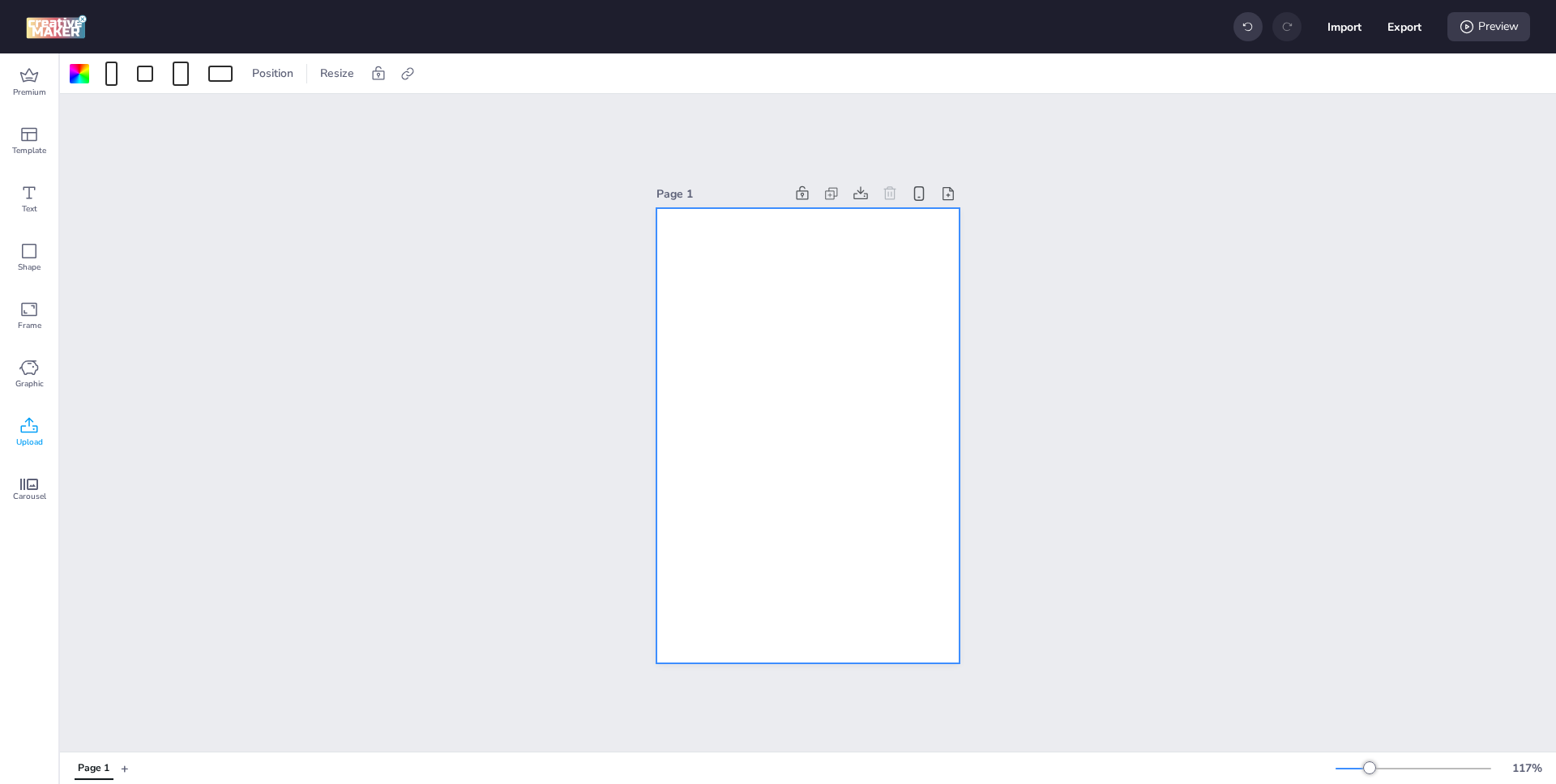
click at [33, 408] on div "Upload" at bounding box center [29, 432] width 58 height 58
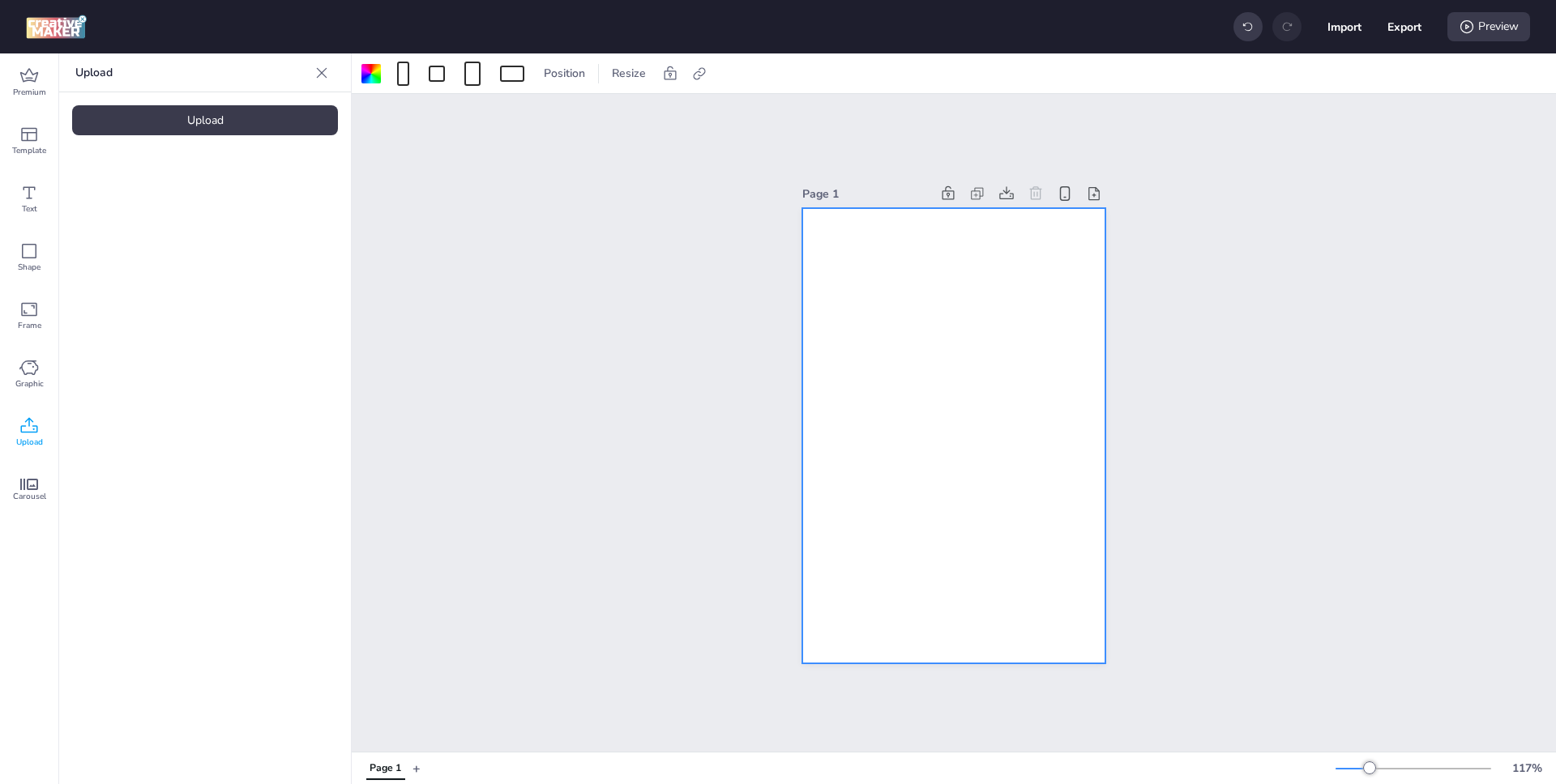
click at [188, 124] on div "Upload" at bounding box center [205, 120] width 266 height 30
click at [137, 233] on img at bounding box center [137, 225] width 99 height 17
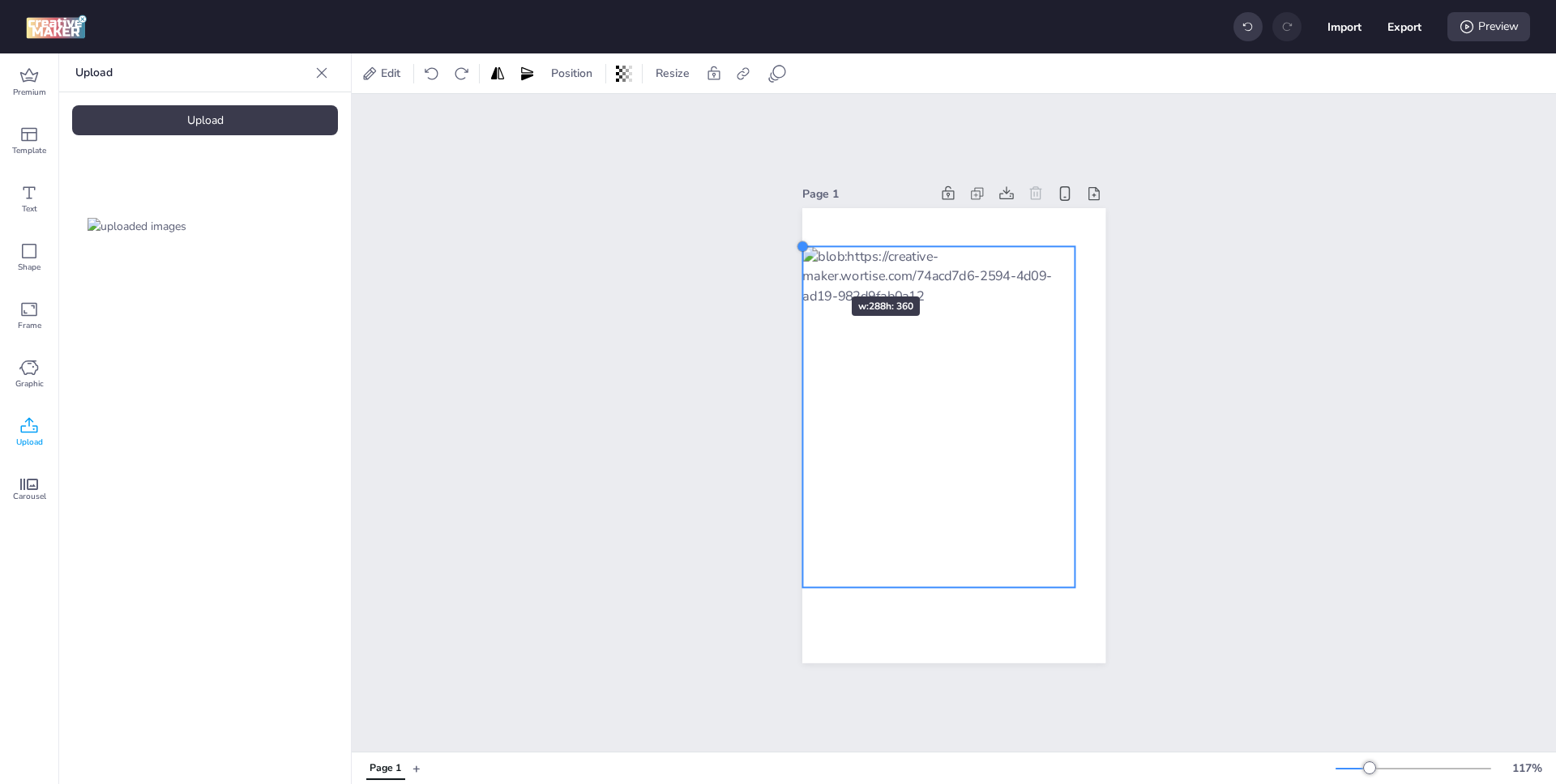
drag, startPoint x: 833, startPoint y: 282, endPoint x: 803, endPoint y: 267, distance: 33.5
click at [803, 267] on div at bounding box center [954, 435] width 303 height 455
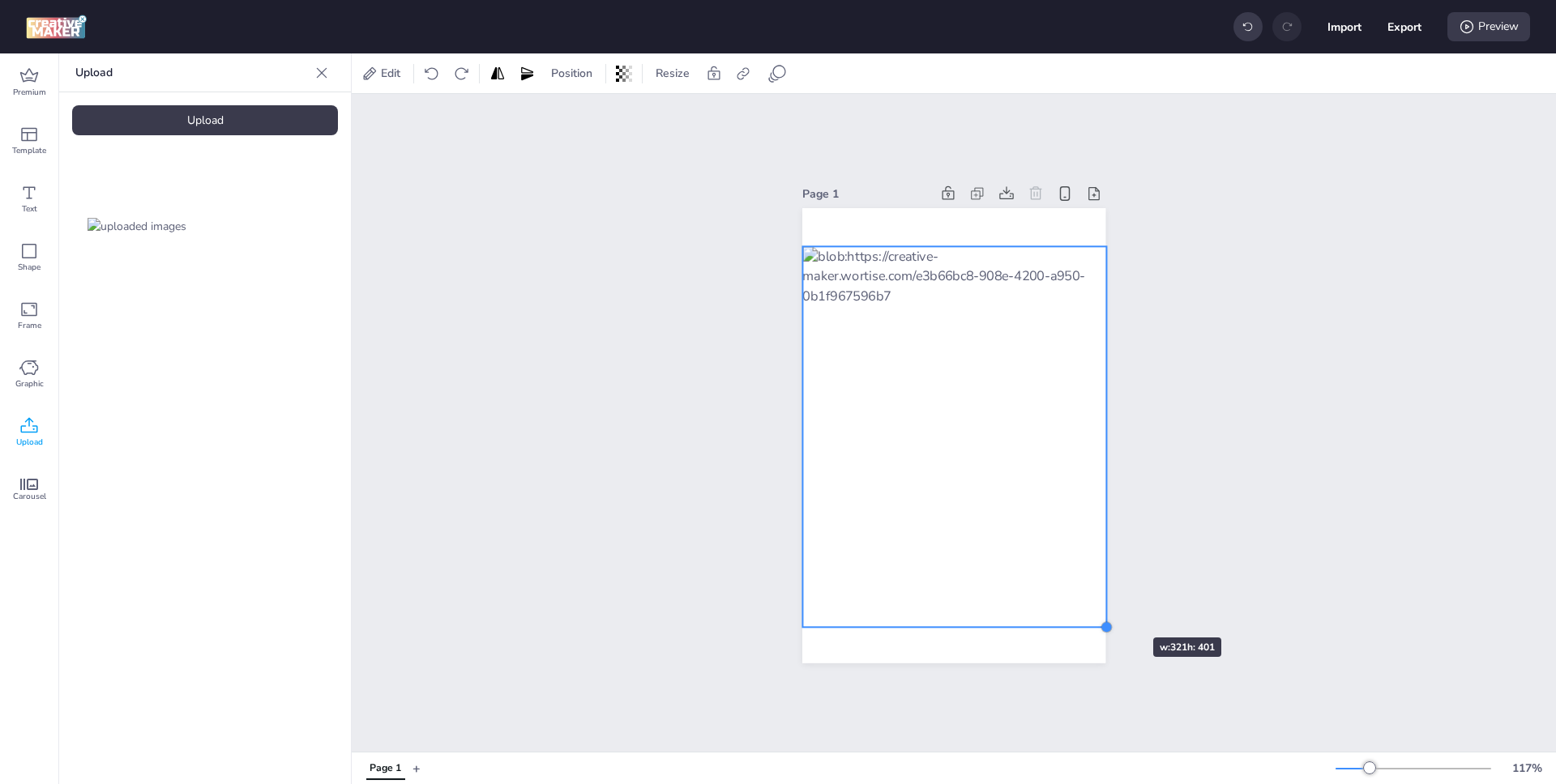
drag, startPoint x: 1072, startPoint y: 587, endPoint x: 1098, endPoint y: 607, distance: 32.8
click at [1099, 607] on div at bounding box center [954, 435] width 303 height 455
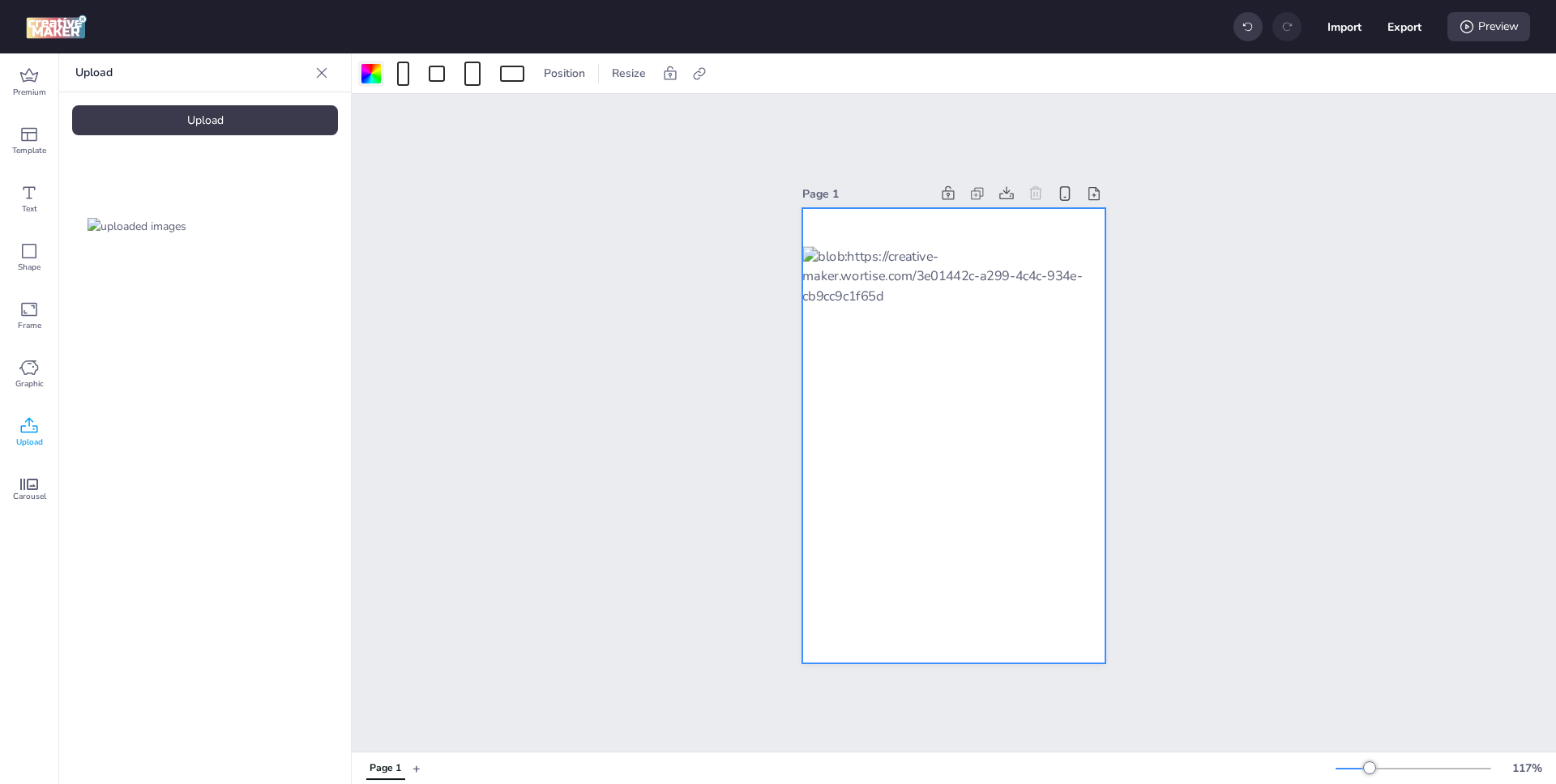
click at [371, 77] on div at bounding box center [371, 74] width 20 height 20
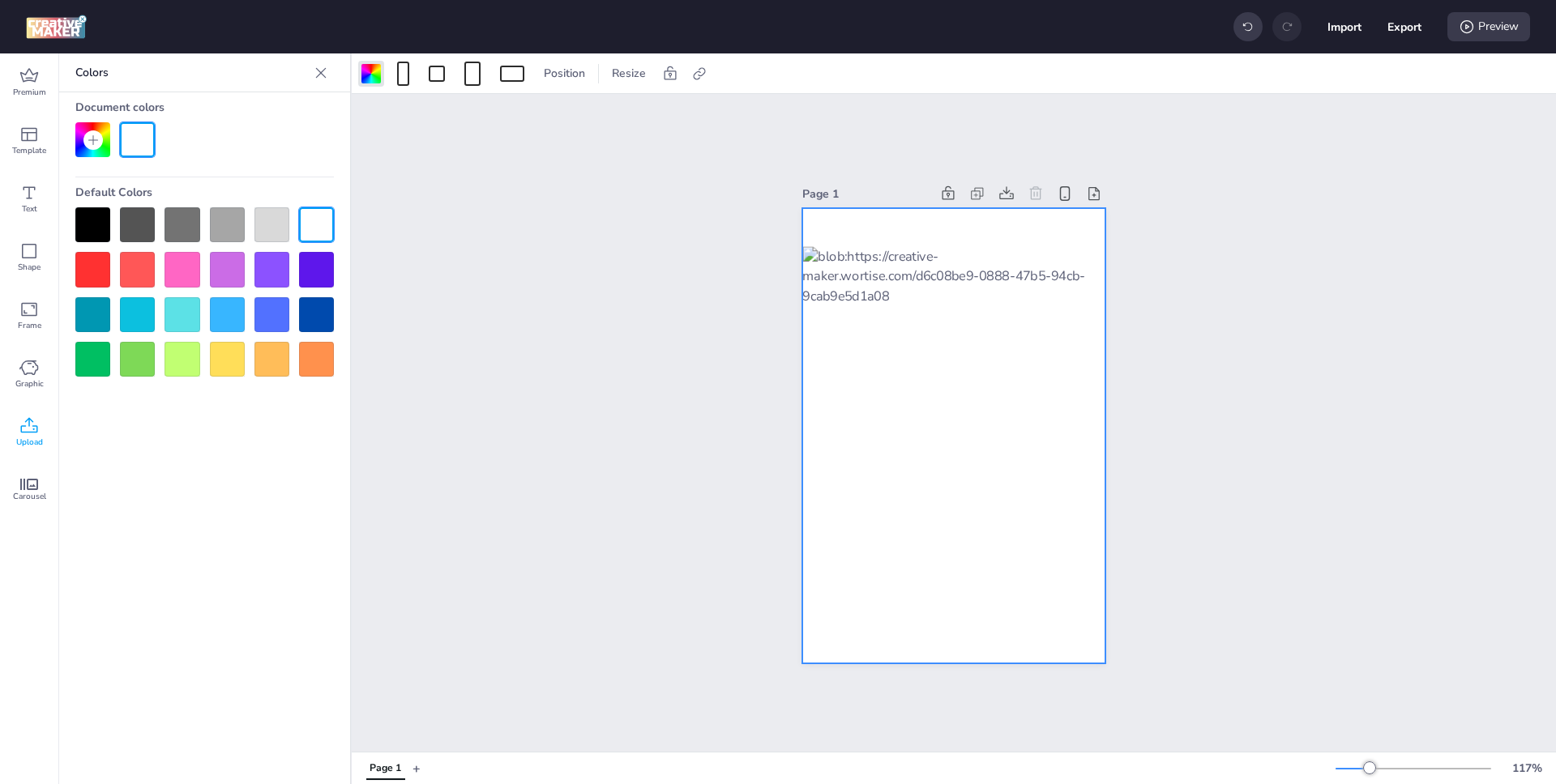
click at [99, 216] on div at bounding box center [92, 224] width 35 height 35
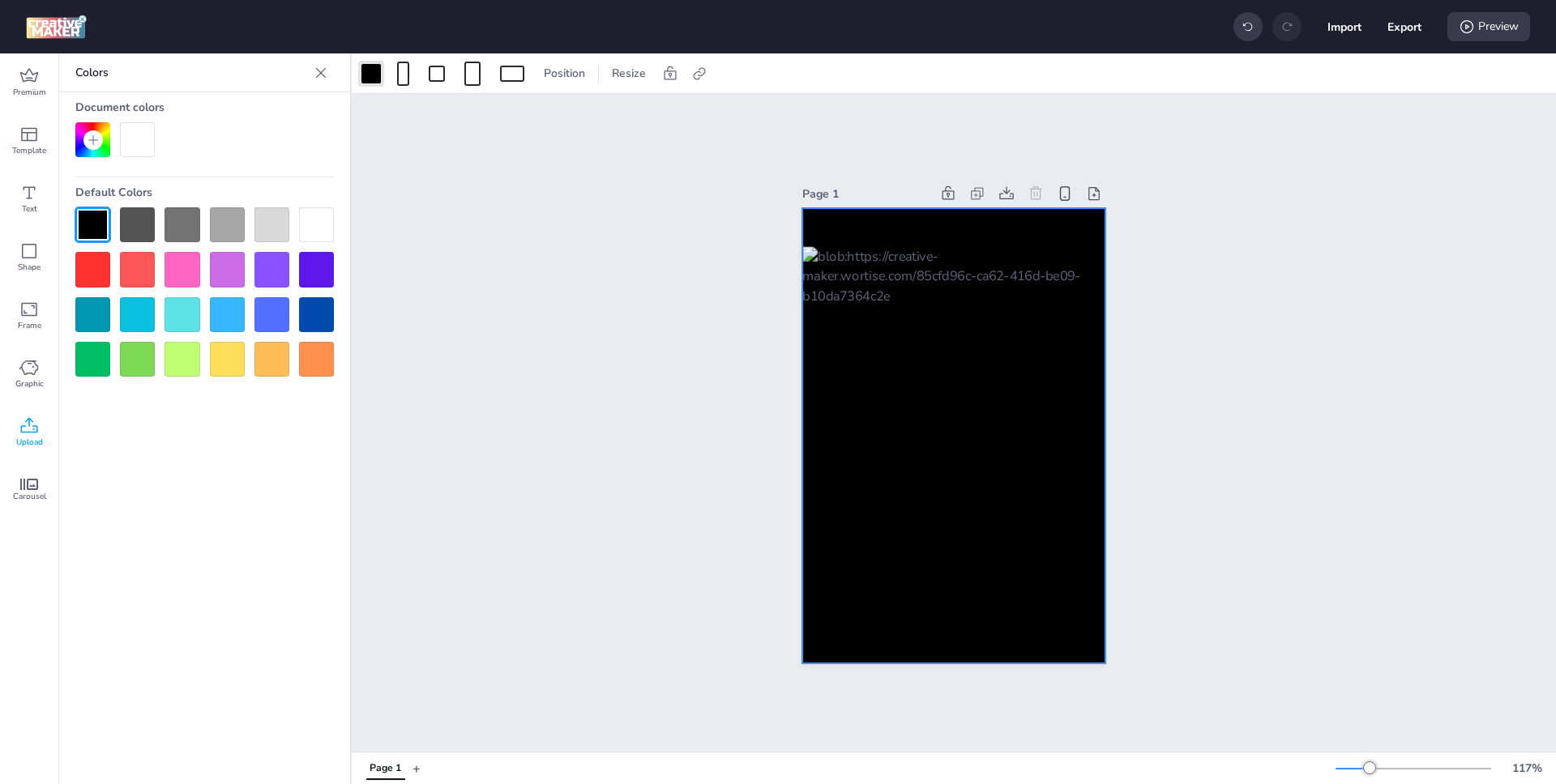
click at [853, 342] on div at bounding box center [954, 436] width 304 height 379
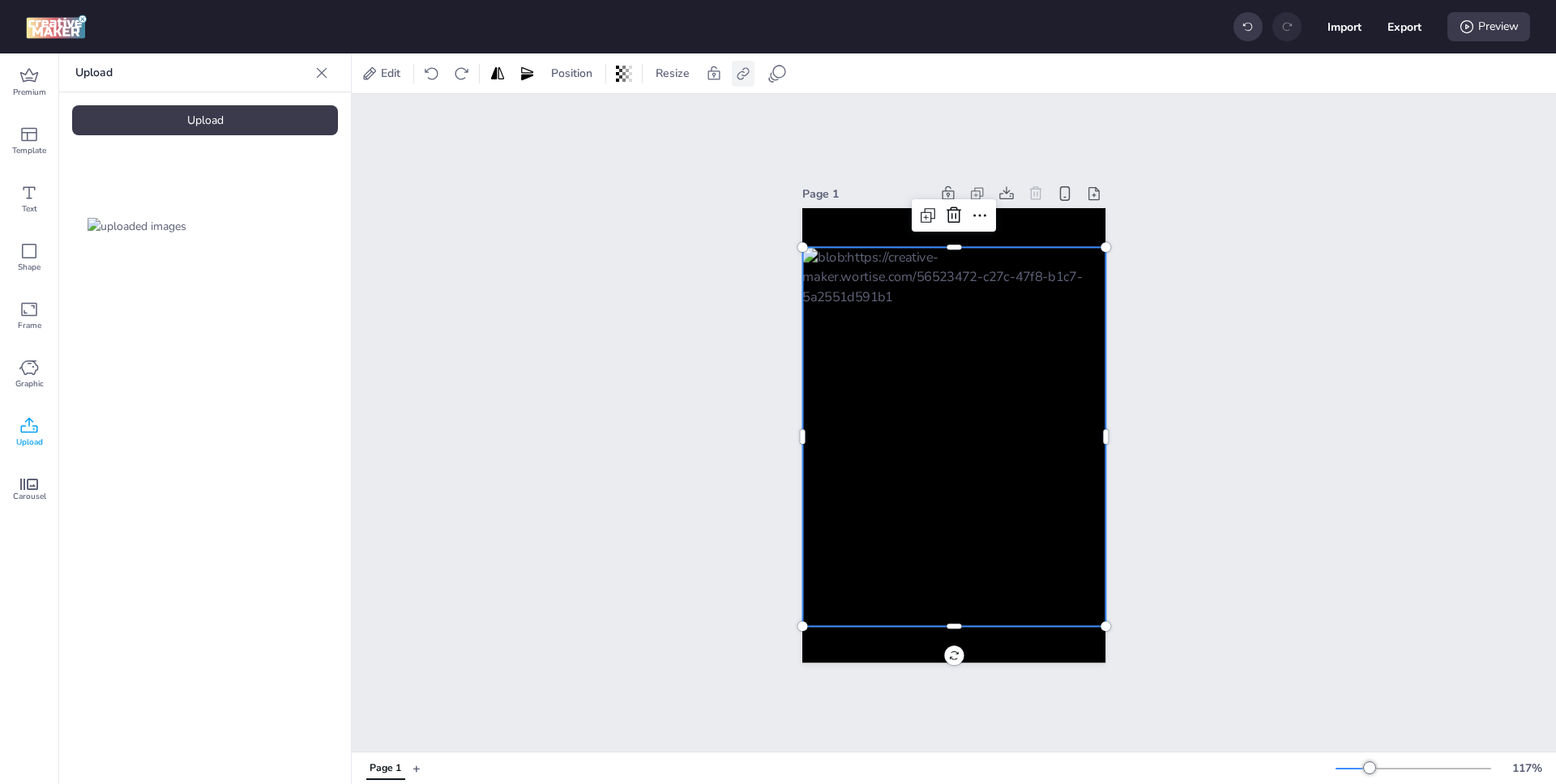
click at [746, 71] on icon at bounding box center [743, 73] width 16 height 16
click at [661, 114] on span "Activate hyperlink" at bounding box center [638, 114] width 90 height 17
click at [583, 116] on input "Activate hyperlink" at bounding box center [577, 121] width 11 height 11
checkbox input "true"
click at [639, 190] on input "Type URL" at bounding box center [658, 193] width 148 height 17
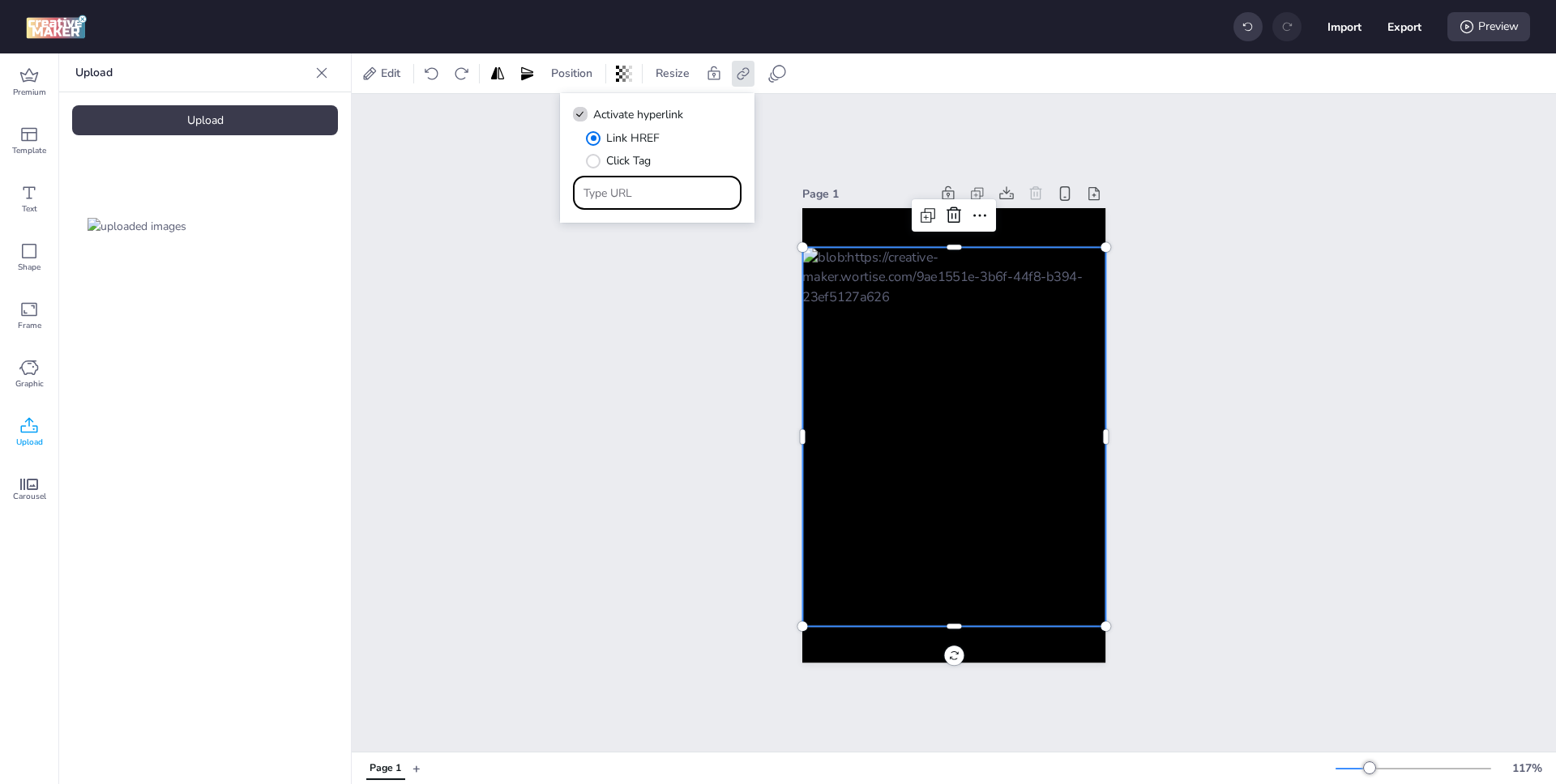
paste input "https://centenario.com.pe/proyecto/urbanizacion-entrevalles/?utm_source=WORT&ut…"
type input "https://centenario.com.pe/proyecto/urbanizacion-entrevalles/?utm_source=WORT&ut…"
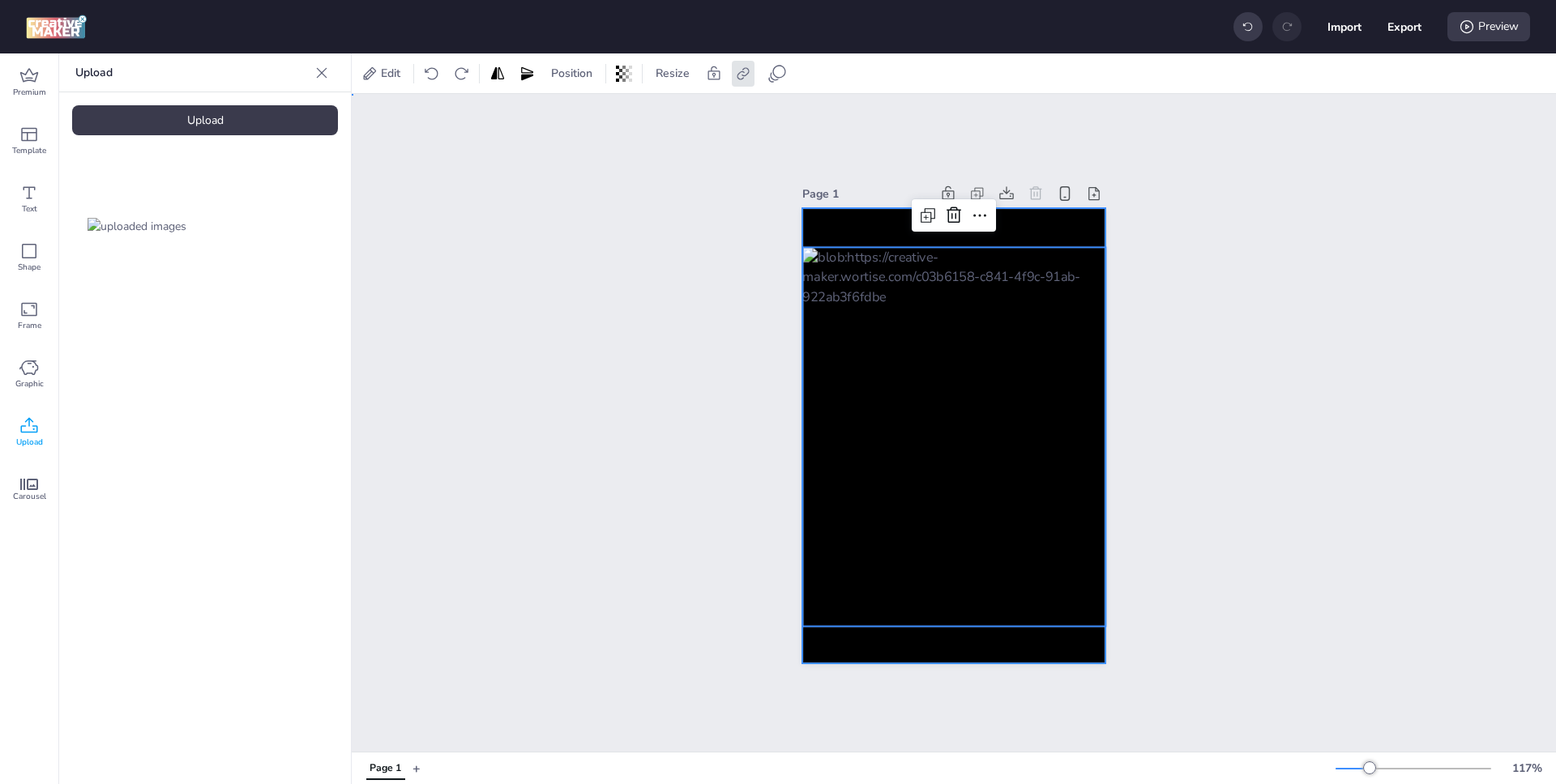
click at [849, 239] on div at bounding box center [954, 435] width 303 height 455
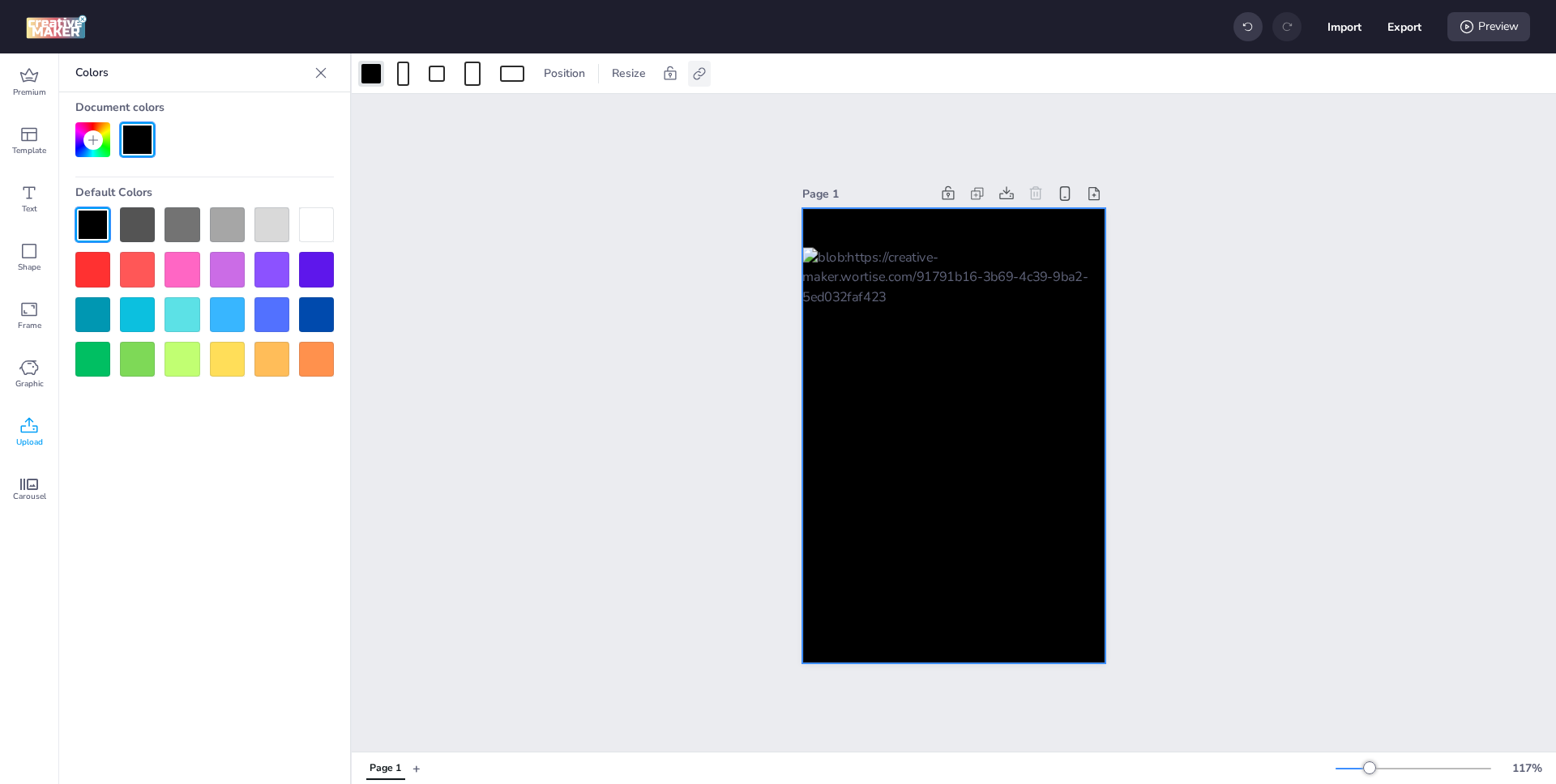
click at [696, 78] on icon at bounding box center [698, 73] width 12 height 12
click at [607, 119] on span "Activate hyperlink" at bounding box center [593, 114] width 90 height 17
click at [538, 119] on input "Activate hyperlink" at bounding box center [532, 121] width 11 height 11
checkbox input "true"
click at [586, 185] on input "https://wortise.com" at bounding box center [613, 193] width 148 height 17
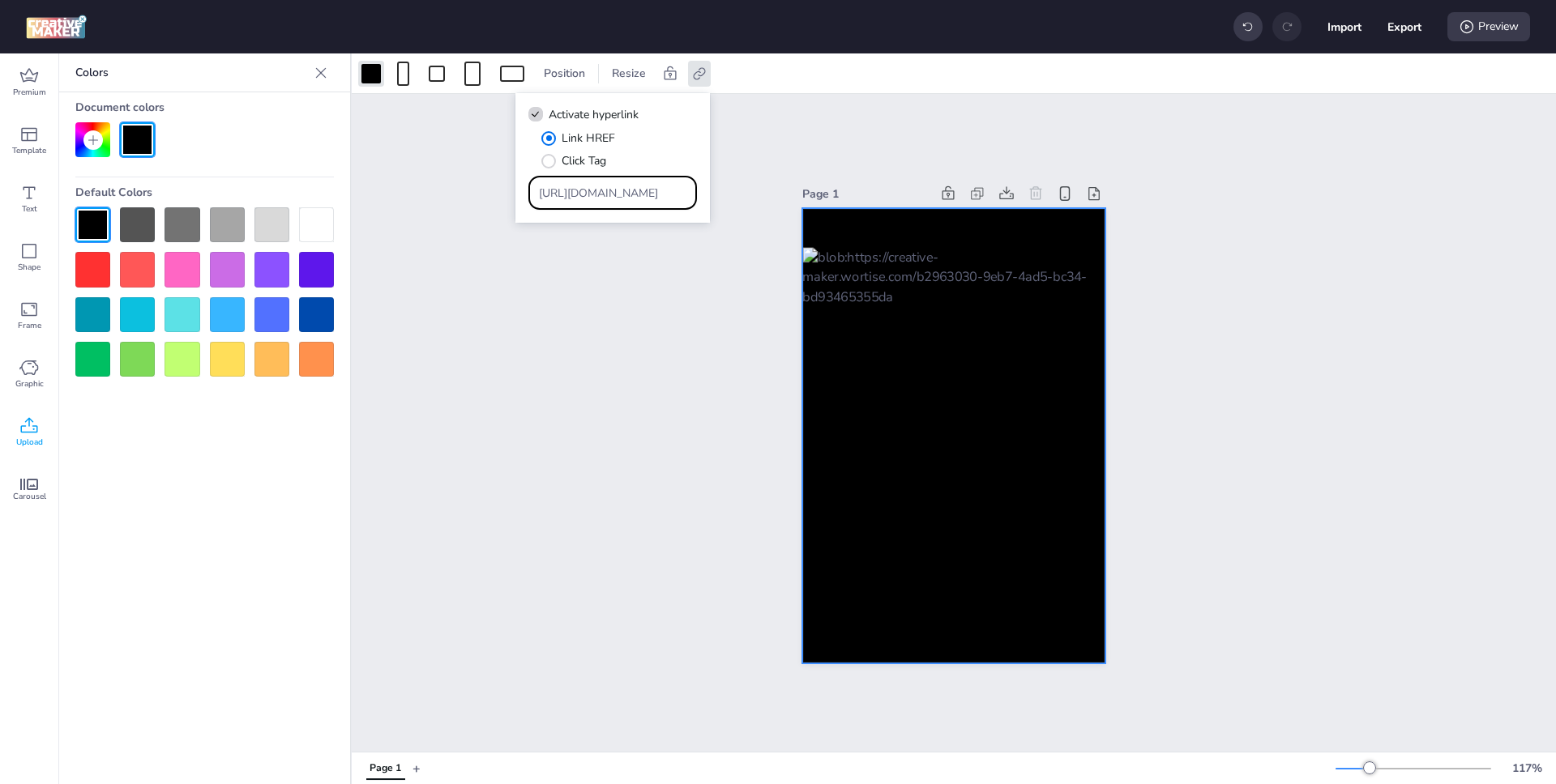
click at [586, 185] on input "https://wortise.com" at bounding box center [613, 193] width 148 height 17
paste input "centenario.com.pe/proyecto/urbanizacion-entrevalles/?utm_source=WORT&utm_medium…"
type input "https://centenario.com.pe/proyecto/urbanizacion-entrevalles/?utm_source=WORT&ut…"
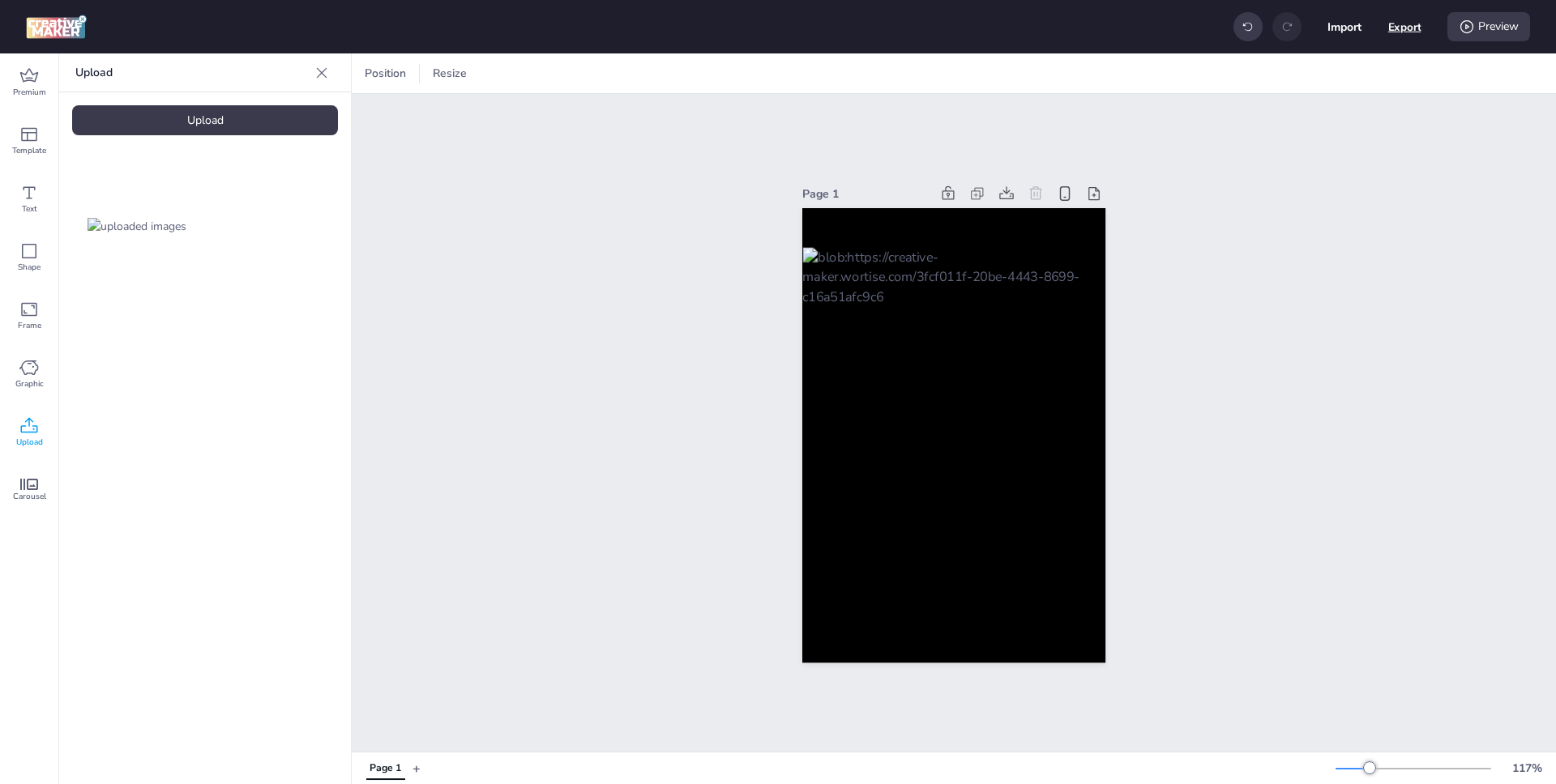
click at [1401, 38] on button "Export" at bounding box center [1405, 28] width 34 height 34
select select "html"
click at [1342, 126] on button "Download" at bounding box center [1332, 131] width 152 height 33
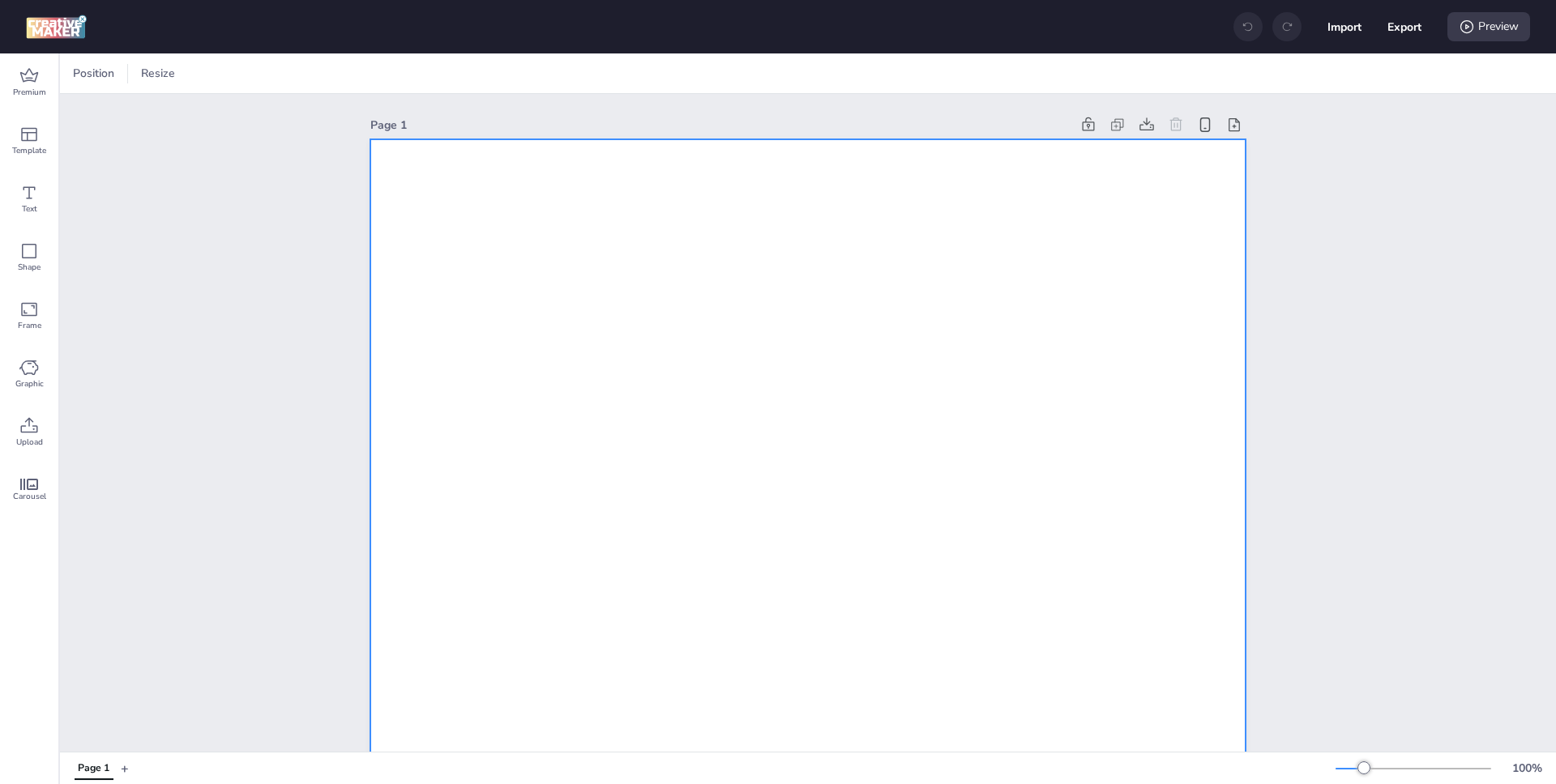
click at [217, 80] on div at bounding box center [220, 73] width 25 height 16
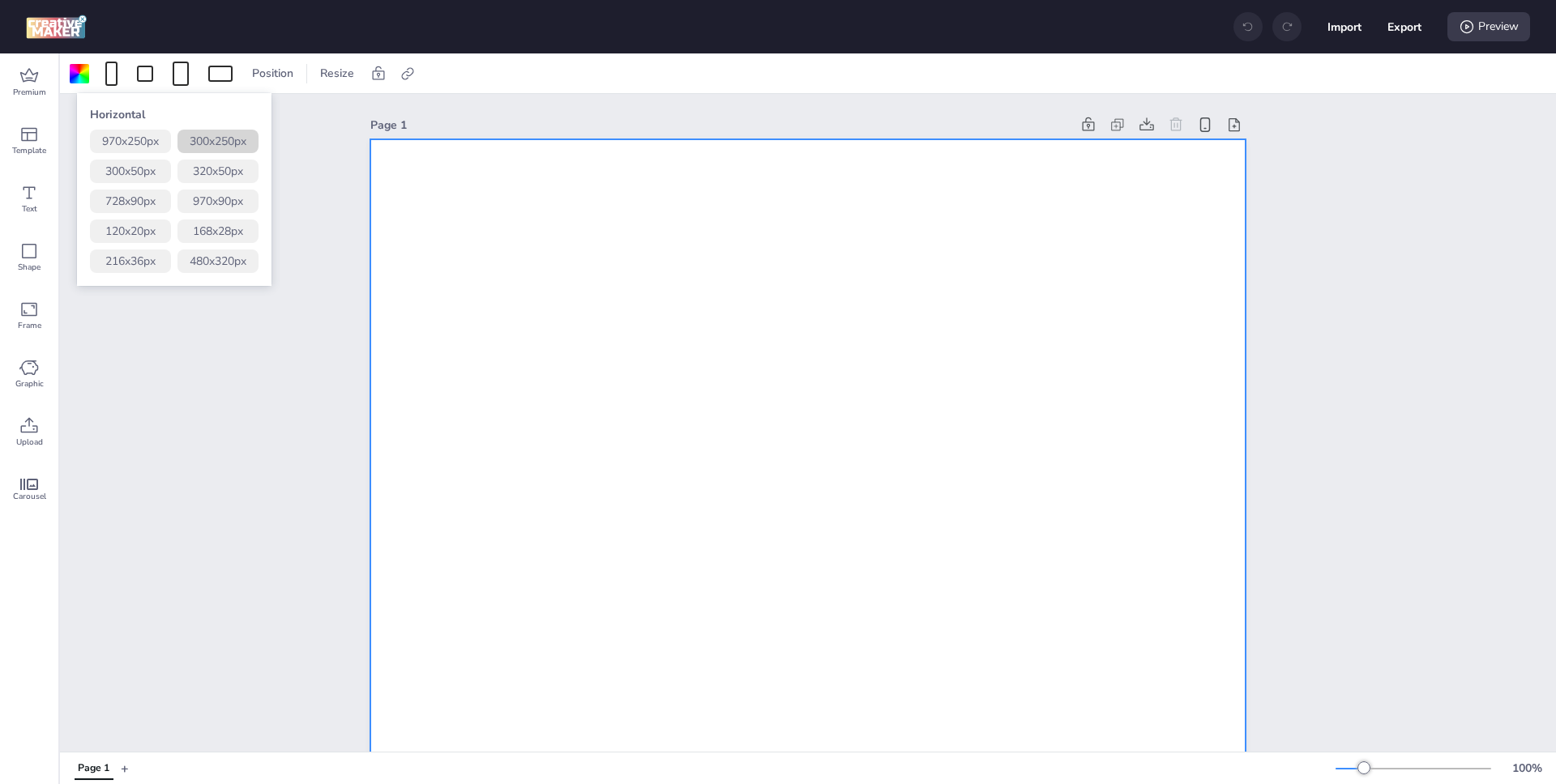
click at [207, 143] on button "300 x 250 px" at bounding box center [218, 141] width 81 height 24
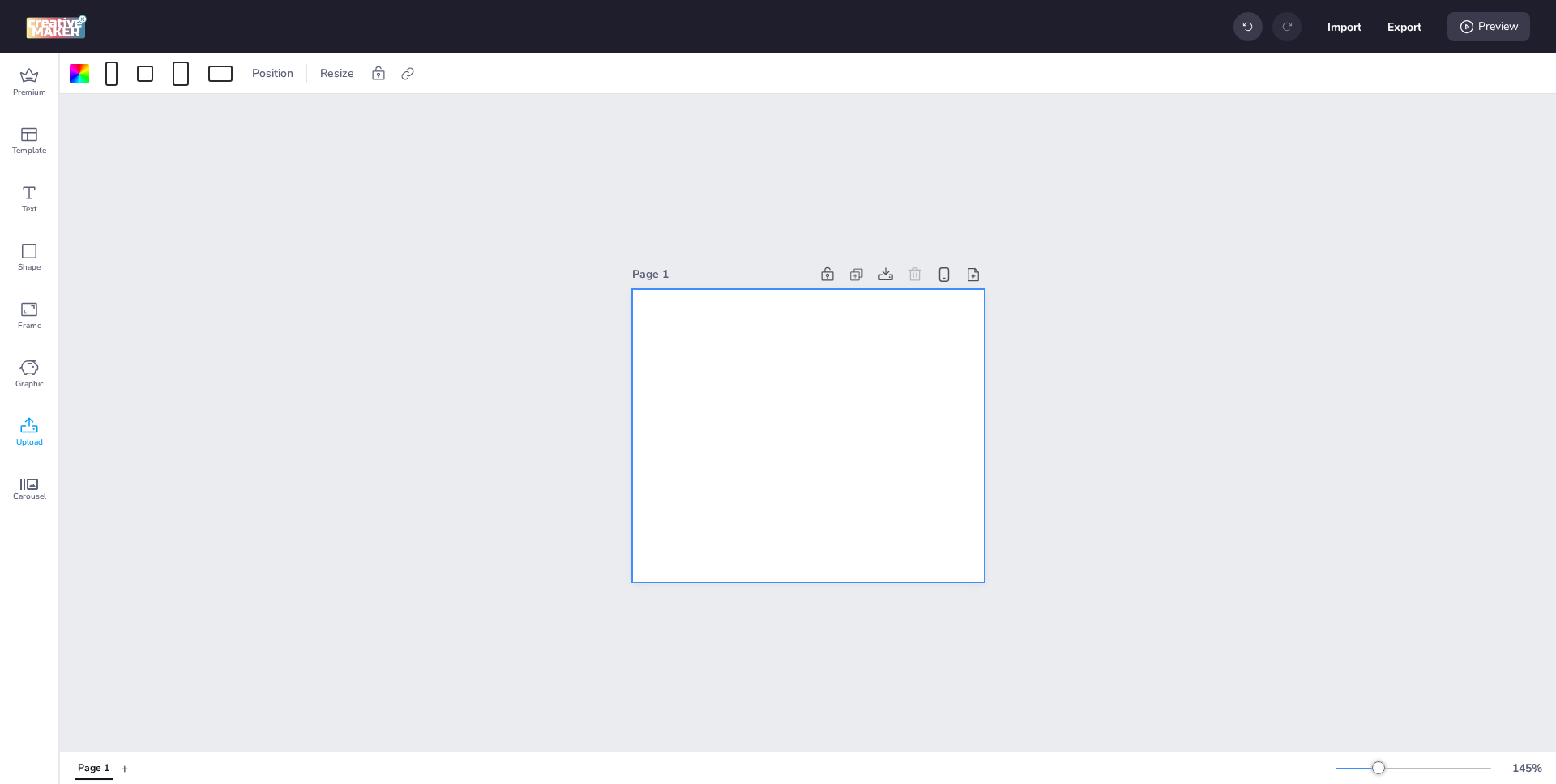
click at [38, 426] on icon at bounding box center [30, 426] width 20 height 20
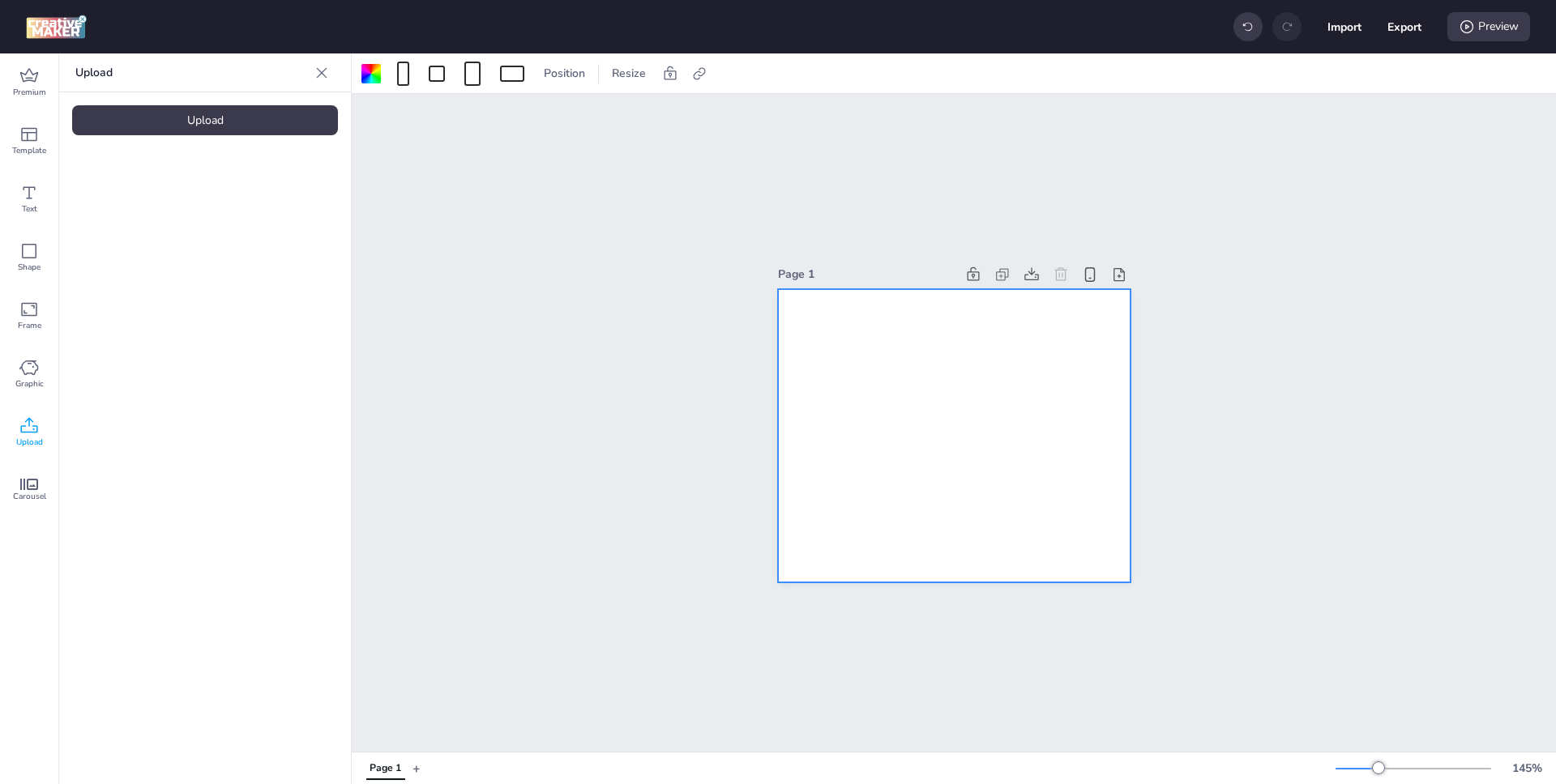
click at [234, 126] on div "Upload" at bounding box center [205, 120] width 266 height 30
